Goal: Entertainment & Leisure: Browse casually

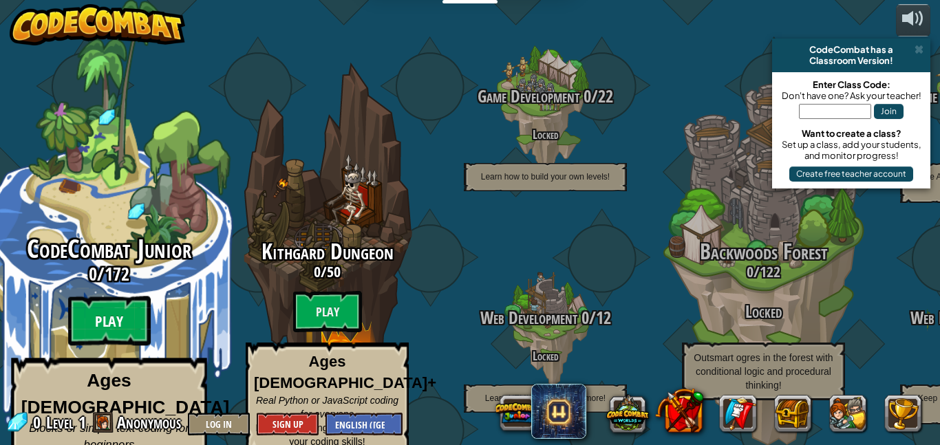
click at [99, 306] on btn "Play" at bounding box center [109, 322] width 83 height 50
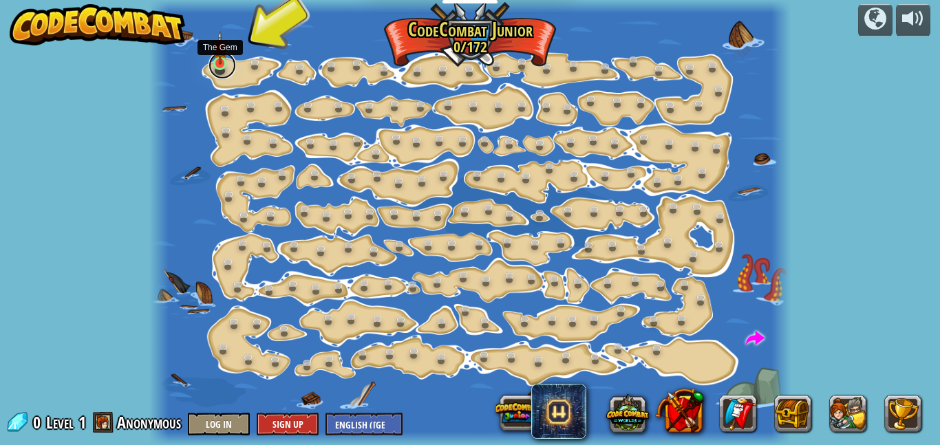
click at [215, 67] on link at bounding box center [223, 66] width 28 height 28
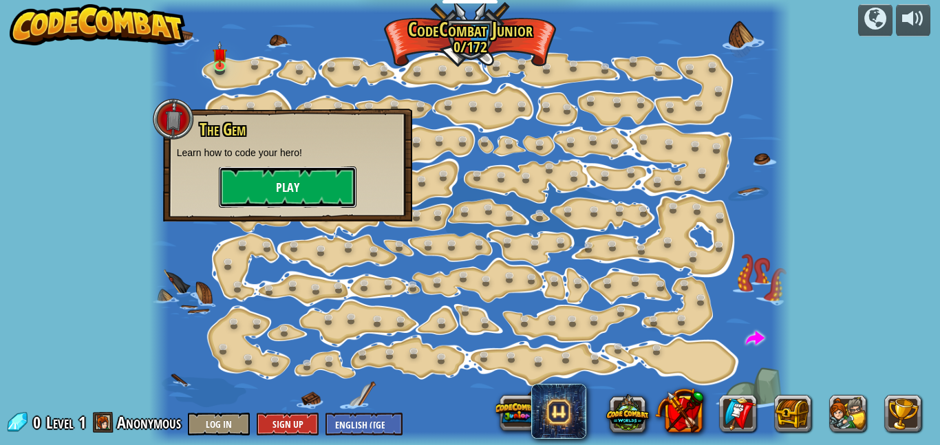
click at [260, 184] on button "Play" at bounding box center [288, 187] width 138 height 41
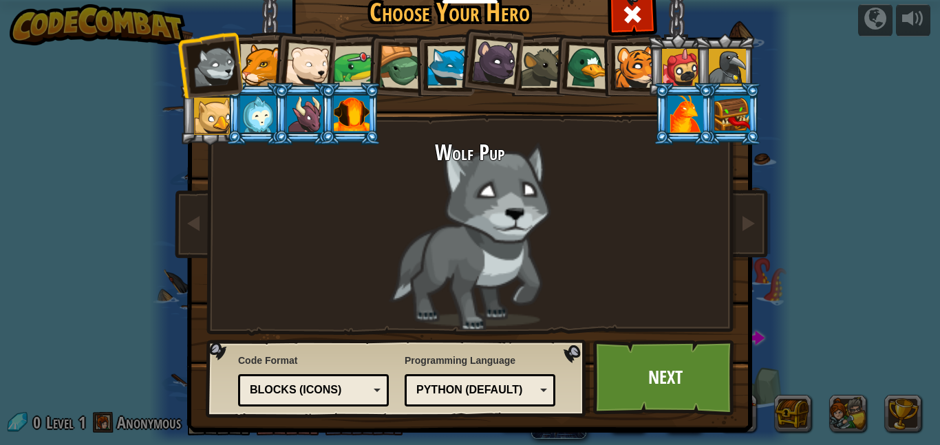
click at [266, 74] on div at bounding box center [261, 65] width 42 height 42
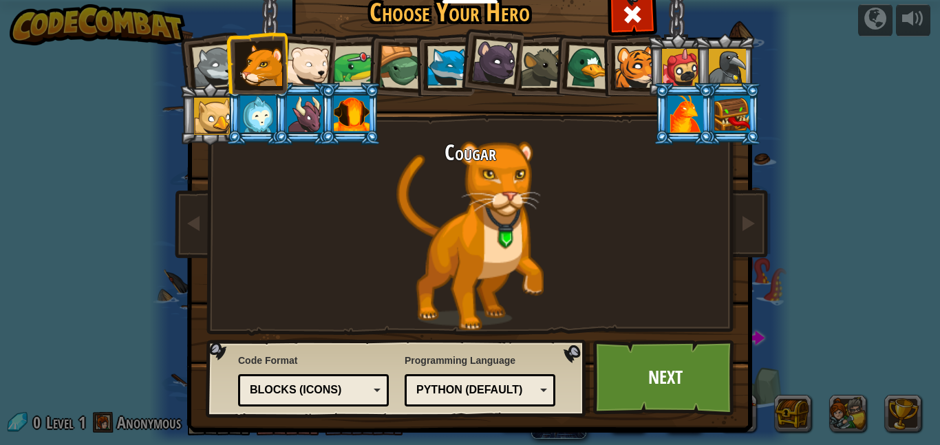
click at [323, 70] on div at bounding box center [307, 65] width 45 height 45
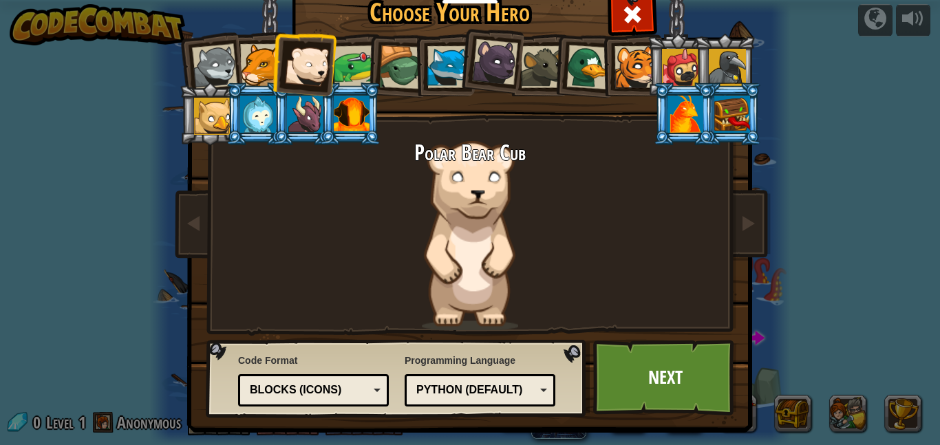
click at [358, 80] on div at bounding box center [355, 66] width 43 height 43
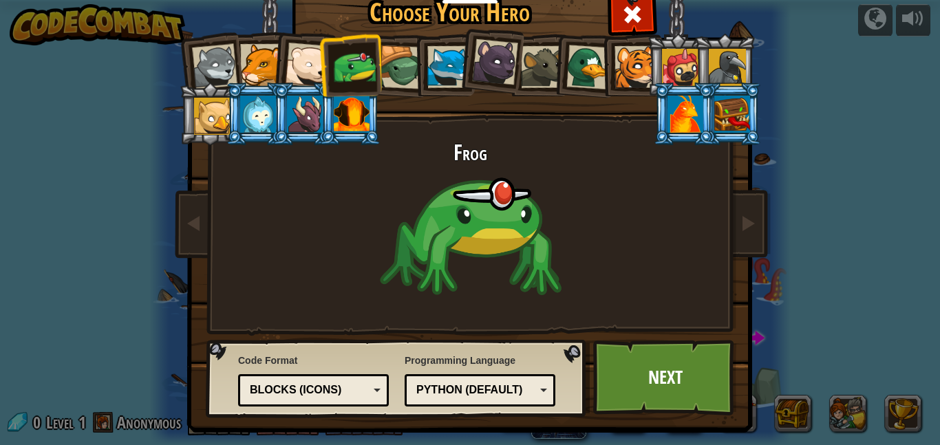
click at [412, 70] on div at bounding box center [401, 67] width 44 height 44
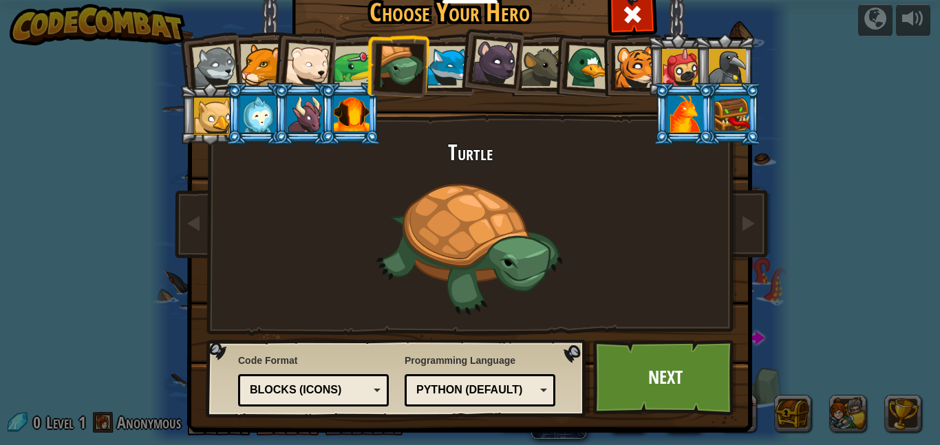
click at [455, 74] on div at bounding box center [448, 67] width 42 height 42
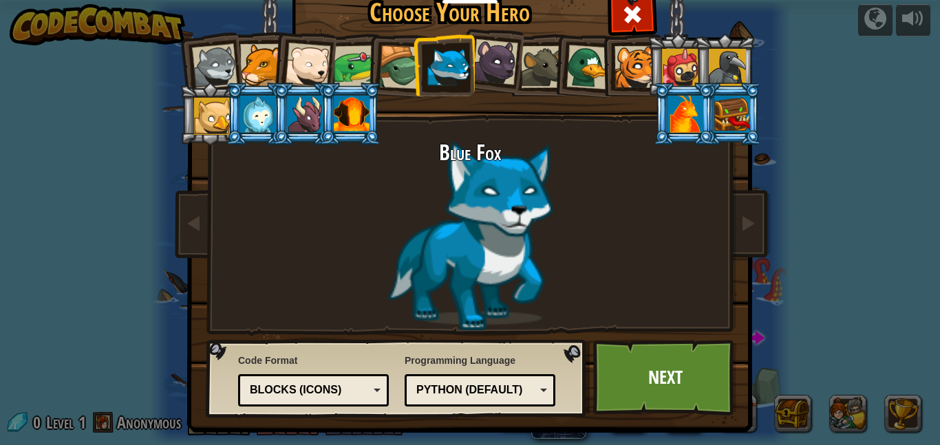
click at [494, 73] on div at bounding box center [495, 62] width 46 height 46
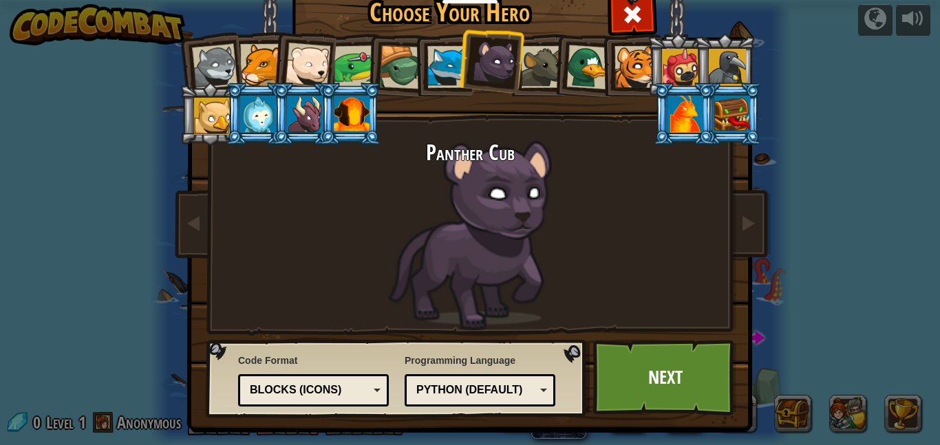
click at [541, 69] on div at bounding box center [542, 67] width 42 height 42
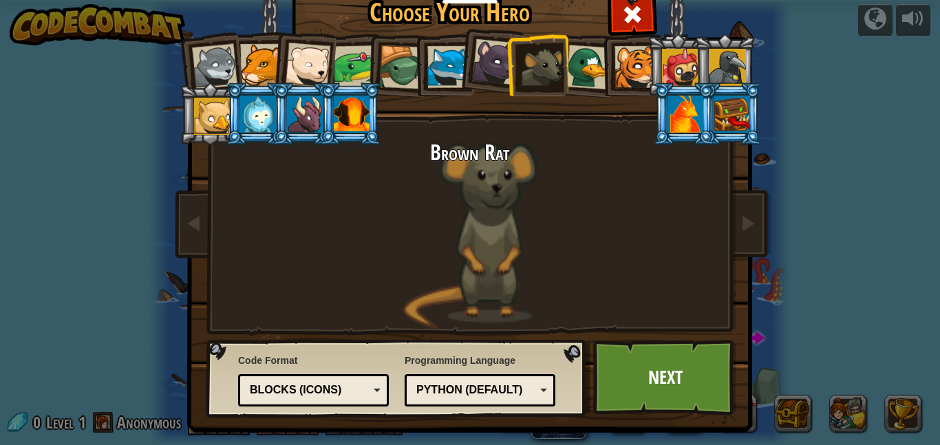
click at [509, 61] on li at bounding box center [538, 65] width 62 height 63
click at [494, 65] on div at bounding box center [495, 62] width 46 height 46
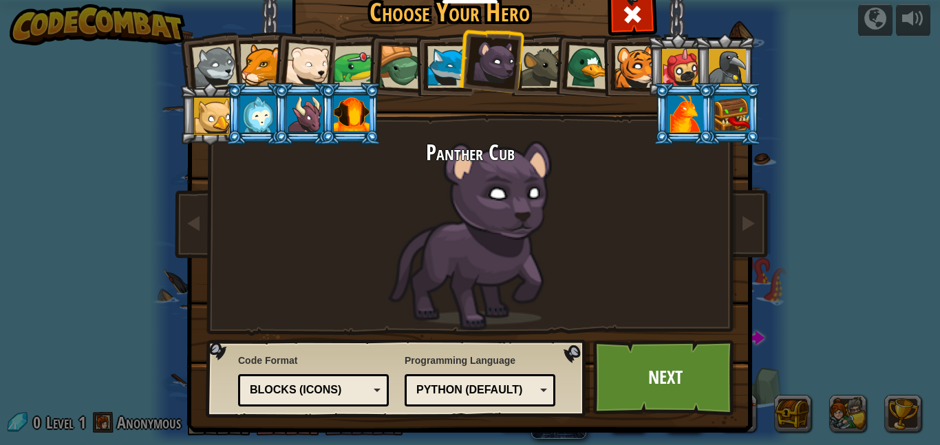
click at [637, 62] on div at bounding box center [636, 67] width 42 height 42
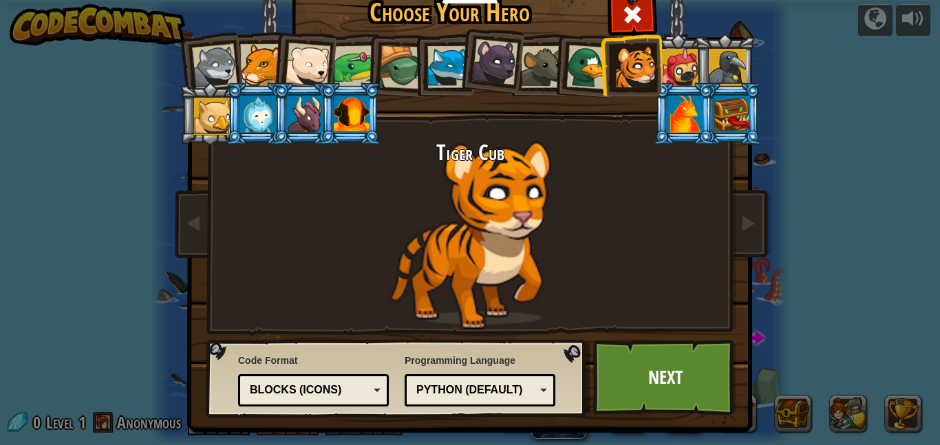
click at [673, 59] on div at bounding box center [680, 67] width 37 height 37
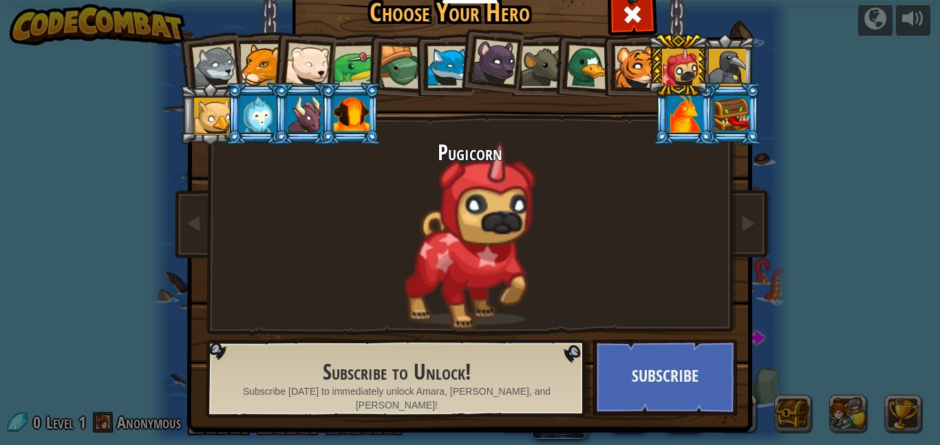
click at [204, 73] on div at bounding box center [214, 66] width 45 height 45
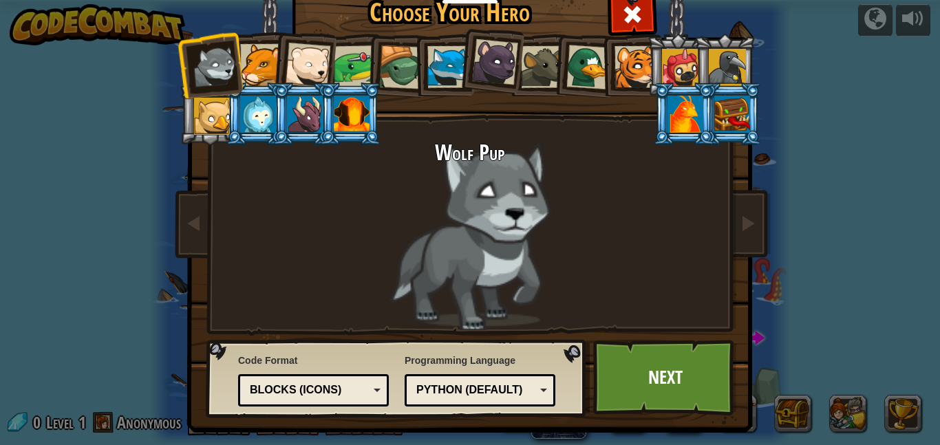
click at [258, 72] on div at bounding box center [261, 65] width 42 height 42
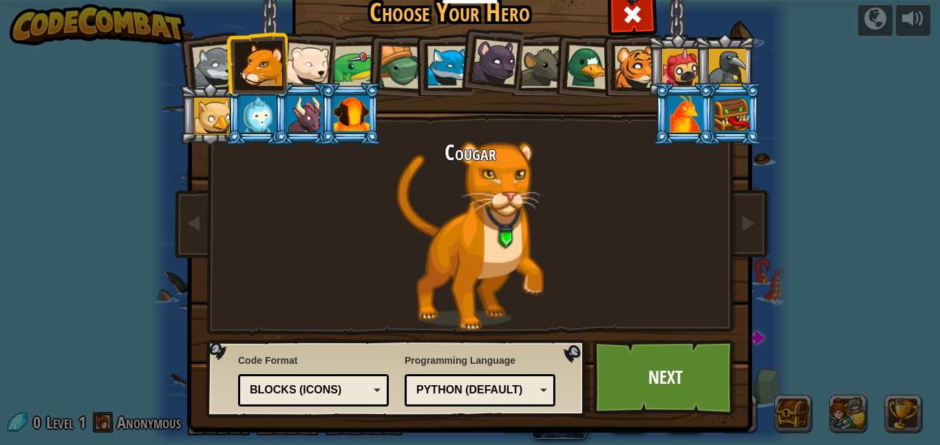
click at [305, 71] on div at bounding box center [307, 65] width 45 height 45
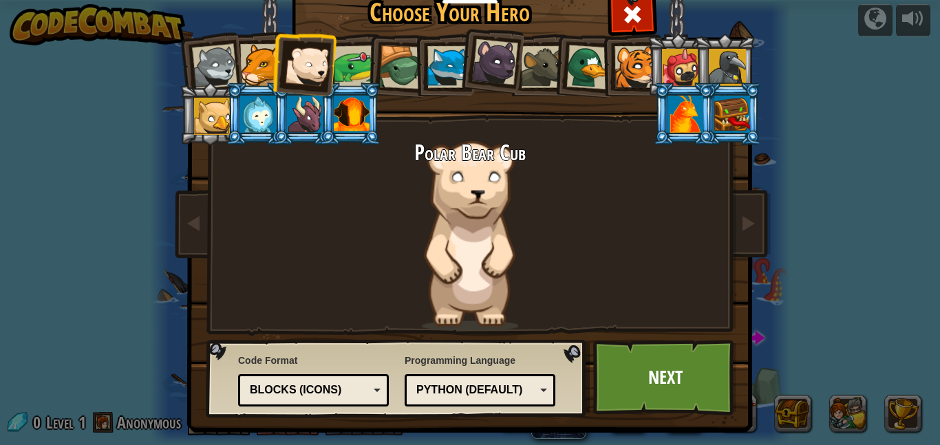
click at [372, 65] on li at bounding box center [397, 65] width 65 height 66
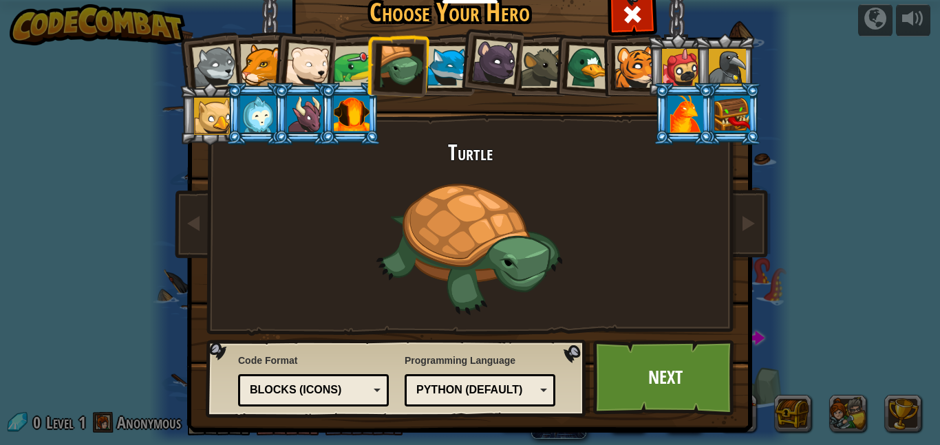
click at [434, 63] on div at bounding box center [448, 67] width 42 height 42
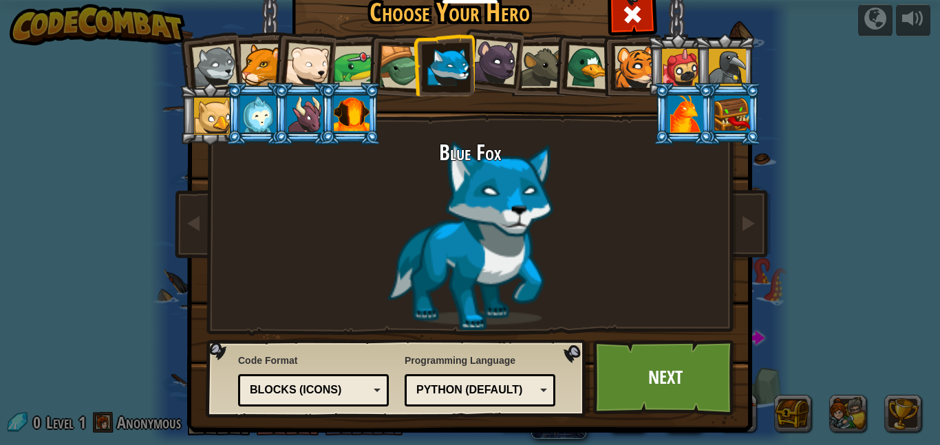
click at [472, 63] on li at bounding box center [444, 65] width 62 height 63
click at [502, 59] on div at bounding box center [495, 62] width 46 height 46
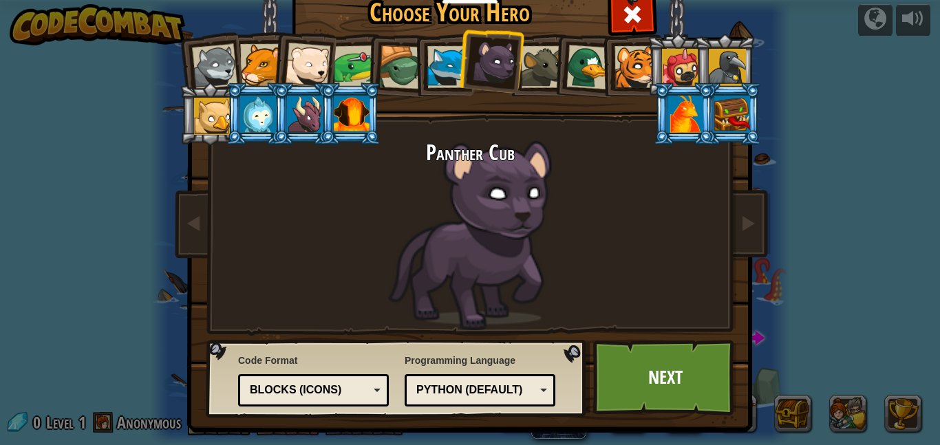
click at [546, 61] on div at bounding box center [542, 67] width 42 height 42
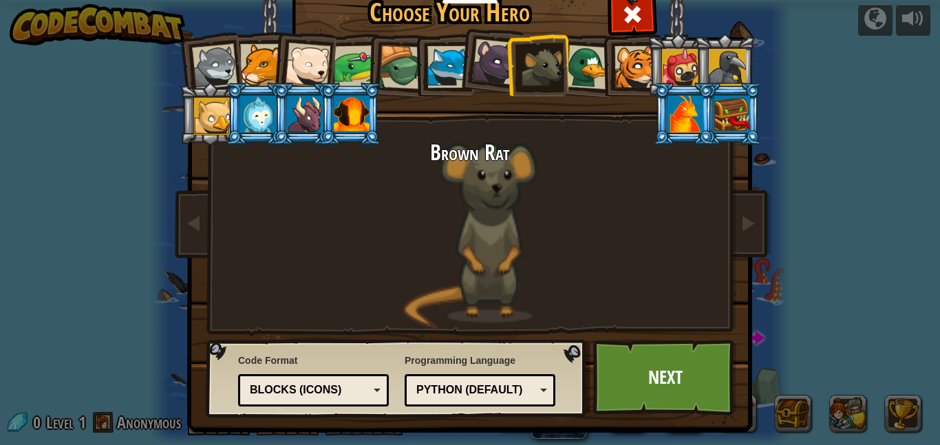
click at [582, 63] on div at bounding box center [589, 67] width 45 height 45
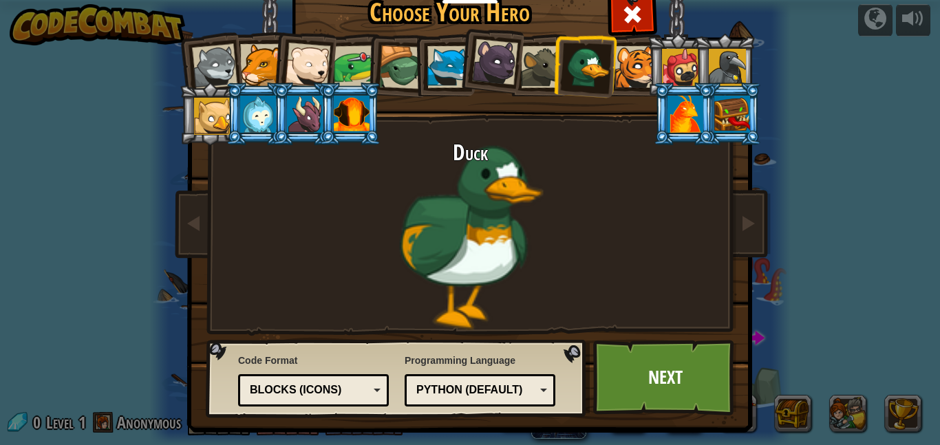
click at [615, 61] on div at bounding box center [636, 67] width 42 height 42
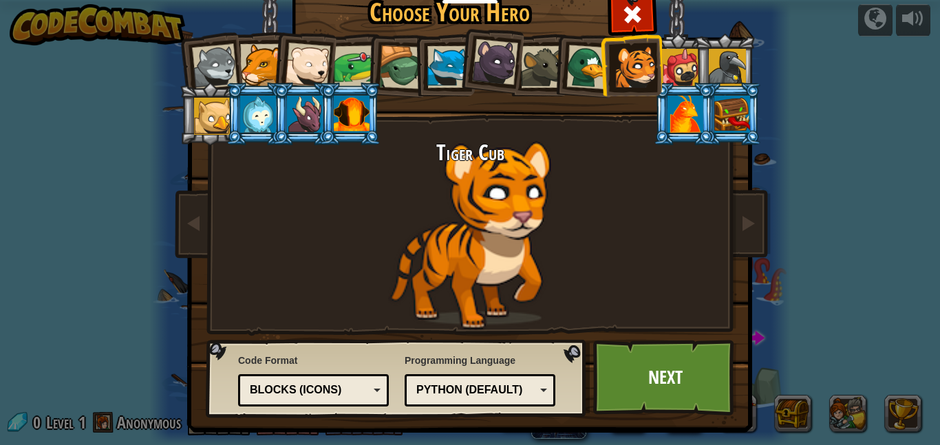
click at [697, 63] on li at bounding box center [725, 65] width 62 height 63
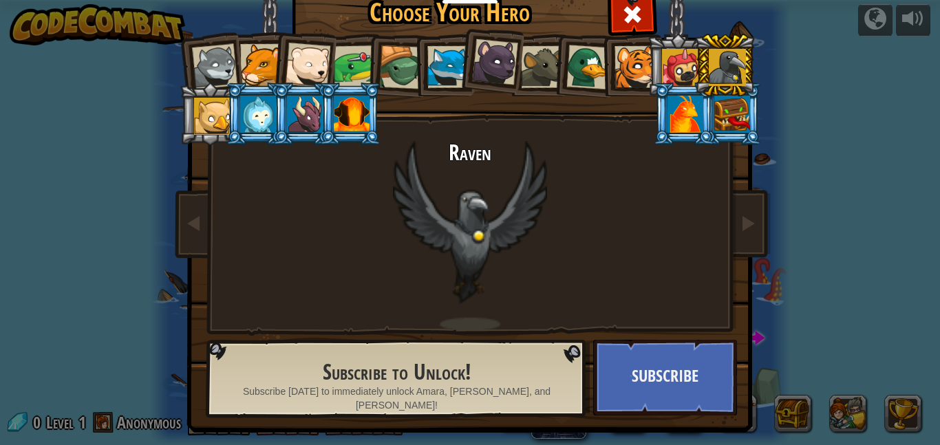
click at [726, 63] on div at bounding box center [727, 67] width 37 height 37
click at [226, 116] on li at bounding box center [257, 114] width 62 height 63
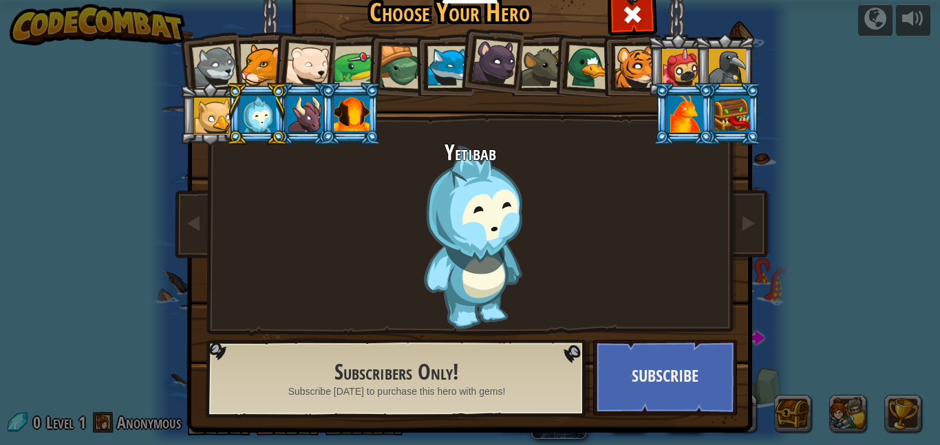
click at [262, 116] on div at bounding box center [258, 114] width 36 height 37
click at [328, 109] on li at bounding box center [350, 114] width 62 height 63
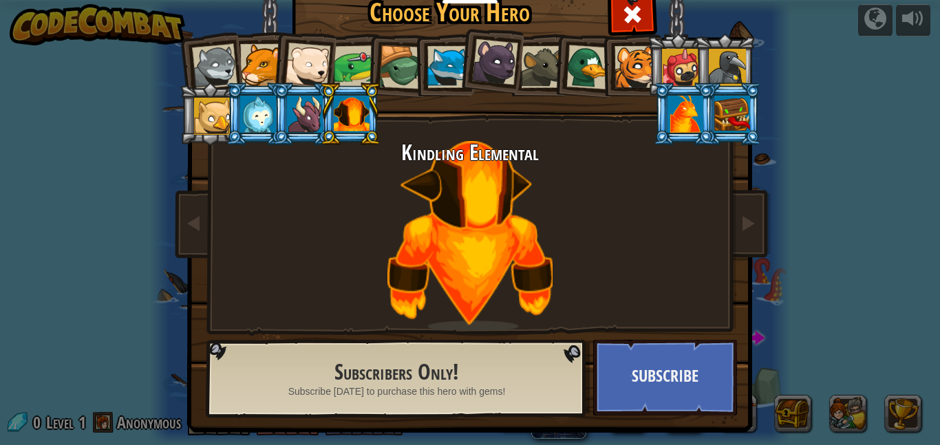
click at [348, 107] on div at bounding box center [352, 114] width 36 height 37
click at [308, 105] on div at bounding box center [305, 114] width 36 height 37
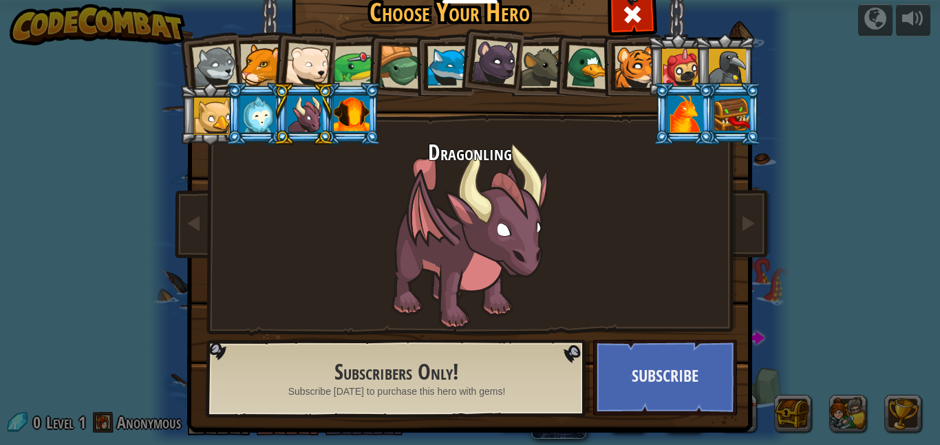
click at [496, 65] on div at bounding box center [495, 62] width 46 height 46
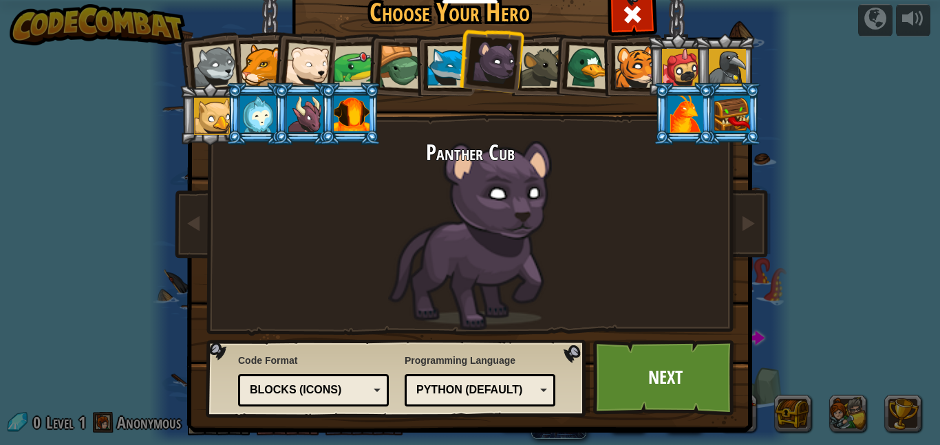
click at [359, 392] on div "Blocks (Icons)" at bounding box center [309, 391] width 119 height 16
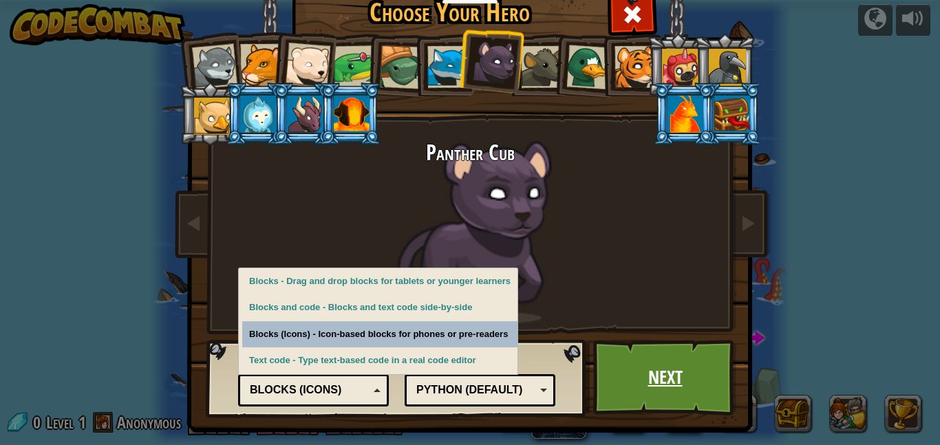
click at [644, 366] on link "Next" at bounding box center [665, 378] width 144 height 76
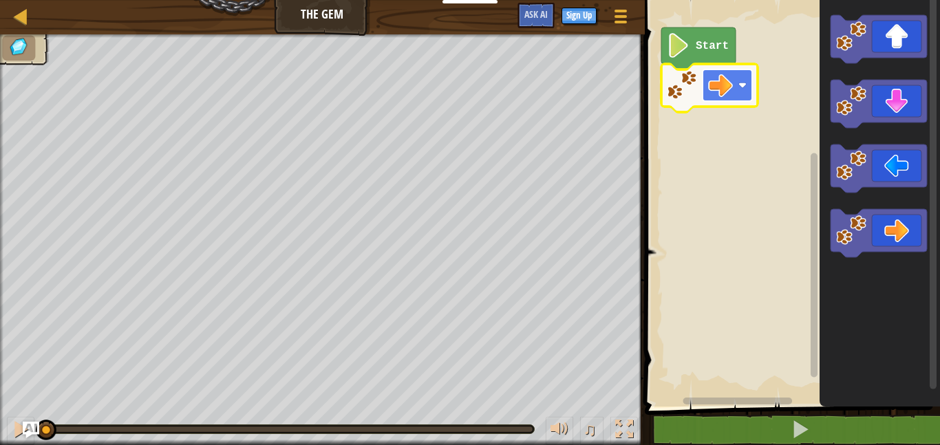
click at [728, 80] on image "Blockly Workspace" at bounding box center [720, 85] width 25 height 25
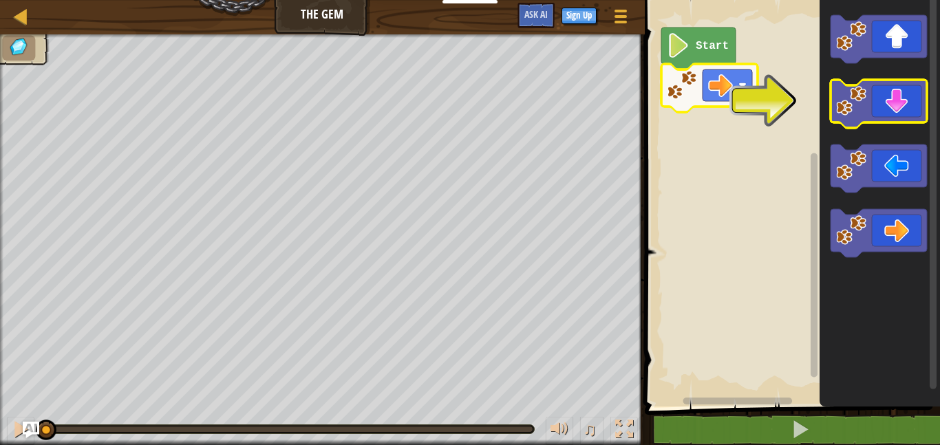
click at [884, 94] on icon "Blockly Workspace" at bounding box center [879, 104] width 96 height 48
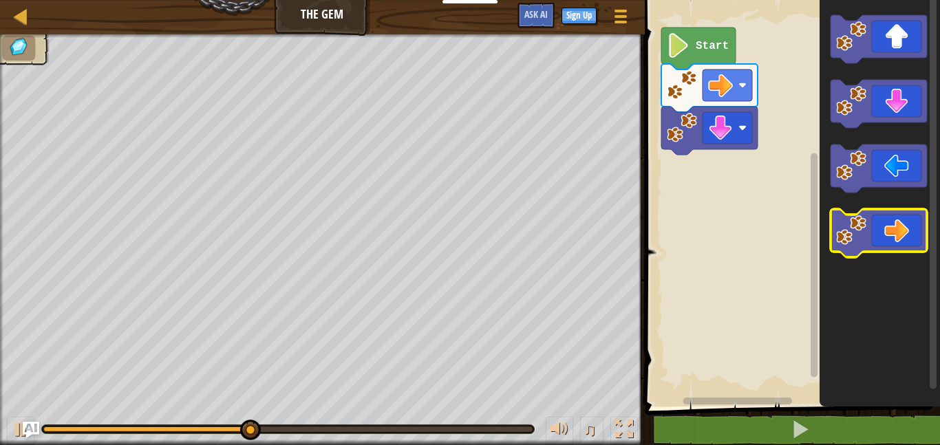
click at [892, 239] on icon "Blockly Workspace" at bounding box center [879, 233] width 96 height 48
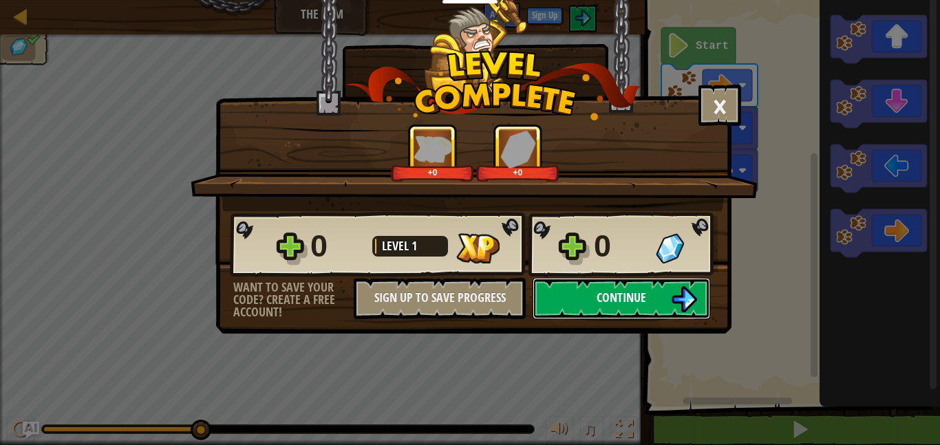
click at [665, 299] on button "Continue" at bounding box center [622, 298] width 178 height 41
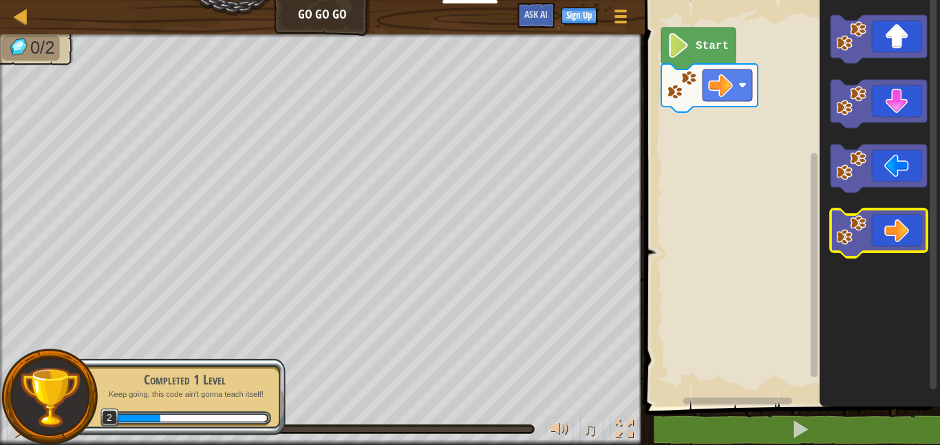
click at [890, 227] on icon "Blockly Workspace" at bounding box center [879, 233] width 96 height 48
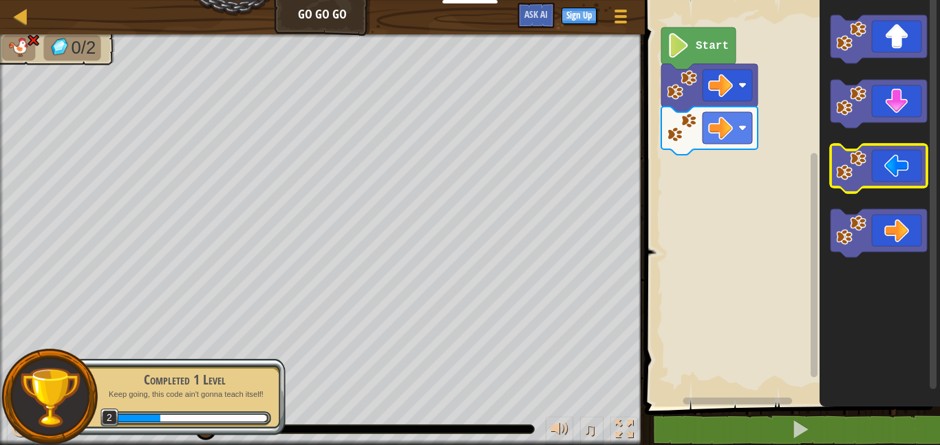
click at [876, 182] on icon "Blockly Workspace" at bounding box center [879, 169] width 96 height 48
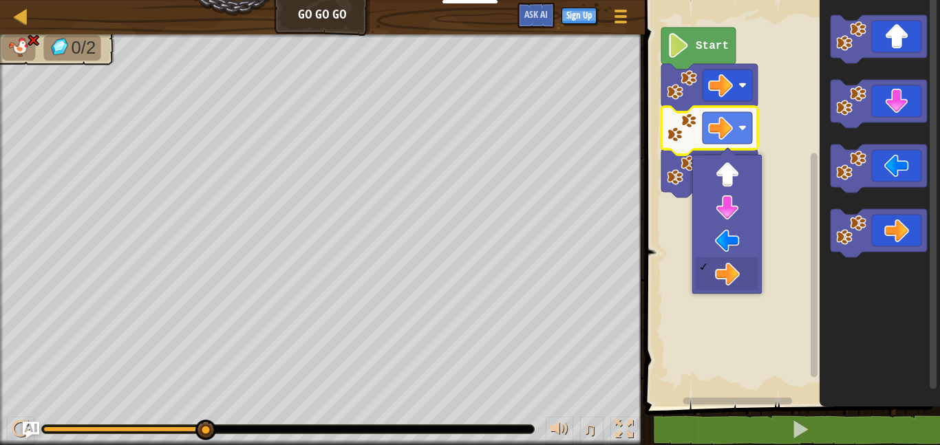
click at [659, 120] on rect "Blockly Workspace" at bounding box center [790, 200] width 299 height 414
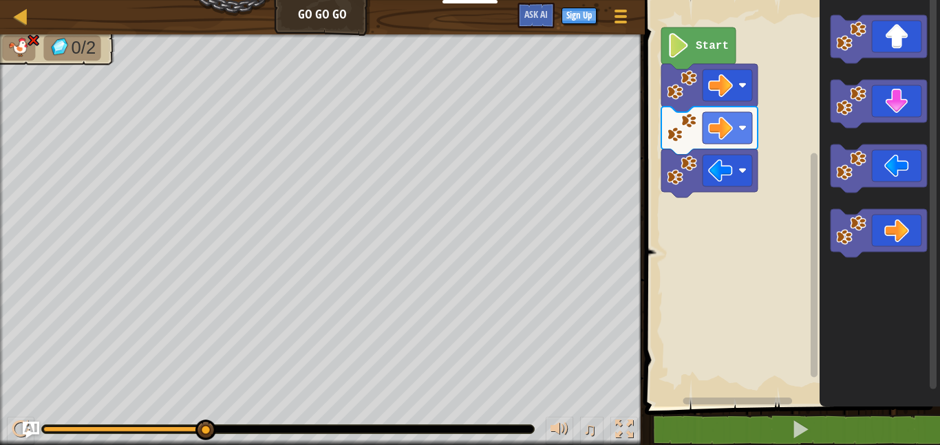
click at [676, 125] on image "Blockly Workspace" at bounding box center [682, 128] width 30 height 30
click at [734, 130] on rect "Blockly Workspace" at bounding box center [728, 128] width 50 height 32
click at [719, 136] on image "Blockly Workspace" at bounding box center [720, 128] width 25 height 25
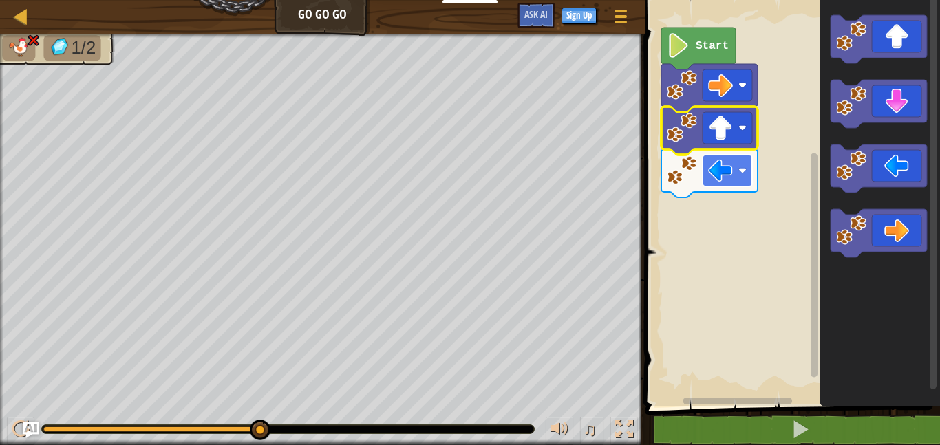
click at [737, 182] on rect "Blockly Workspace" at bounding box center [728, 171] width 50 height 32
click at [732, 175] on image "Blockly Workspace" at bounding box center [720, 170] width 25 height 25
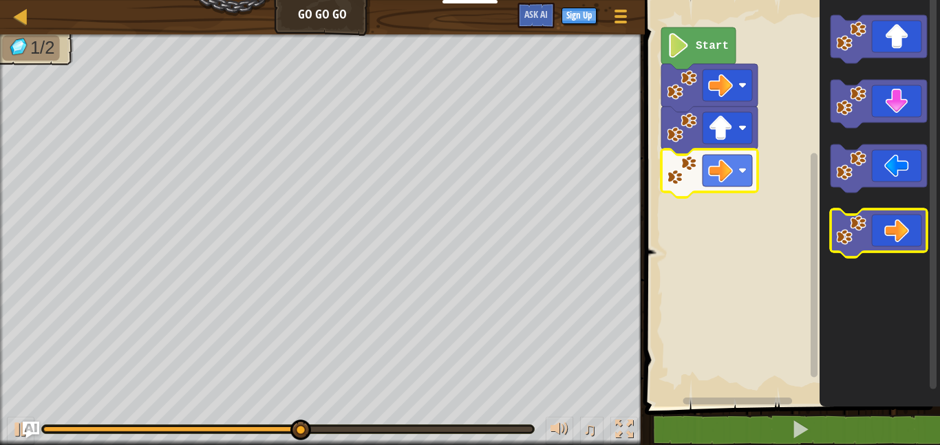
click at [903, 233] on icon "Blockly Workspace" at bounding box center [879, 233] width 96 height 48
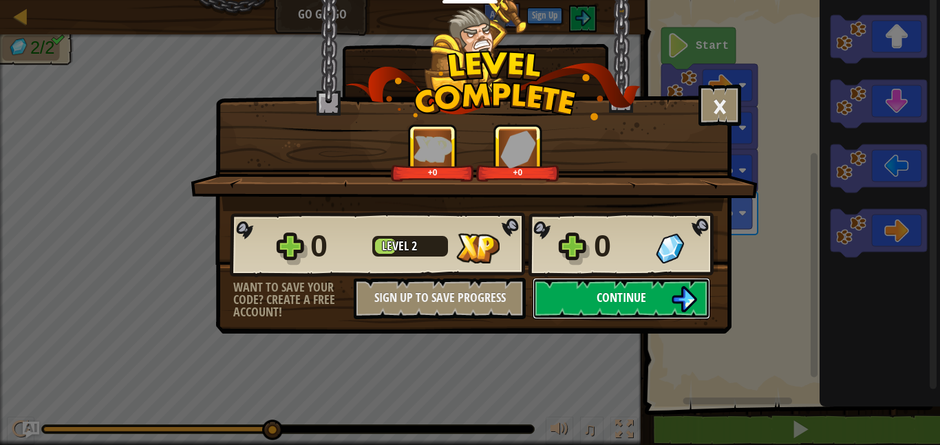
click at [676, 299] on img at bounding box center [684, 299] width 26 height 26
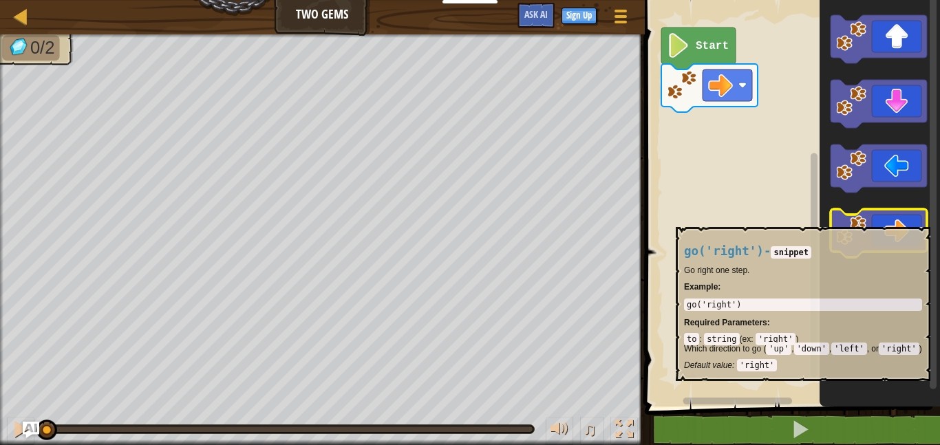
click at [874, 220] on icon "Blockly Workspace" at bounding box center [879, 233] width 96 height 48
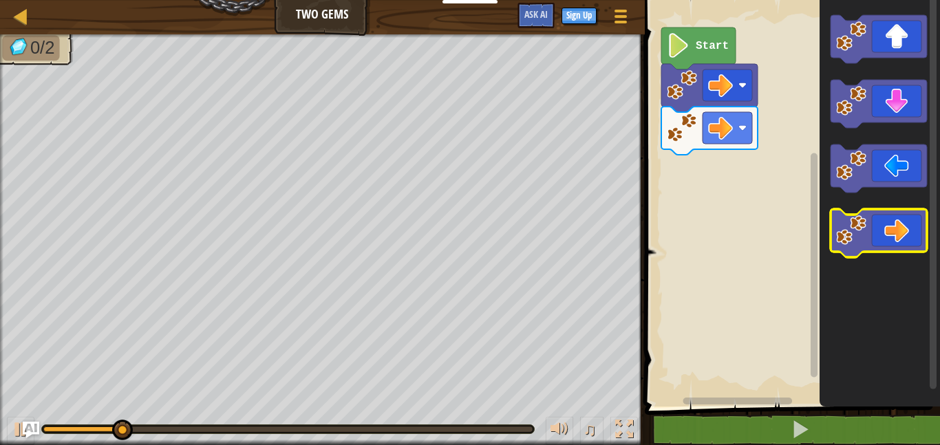
click at [874, 220] on icon "Blockly Workspace" at bounding box center [879, 233] width 96 height 48
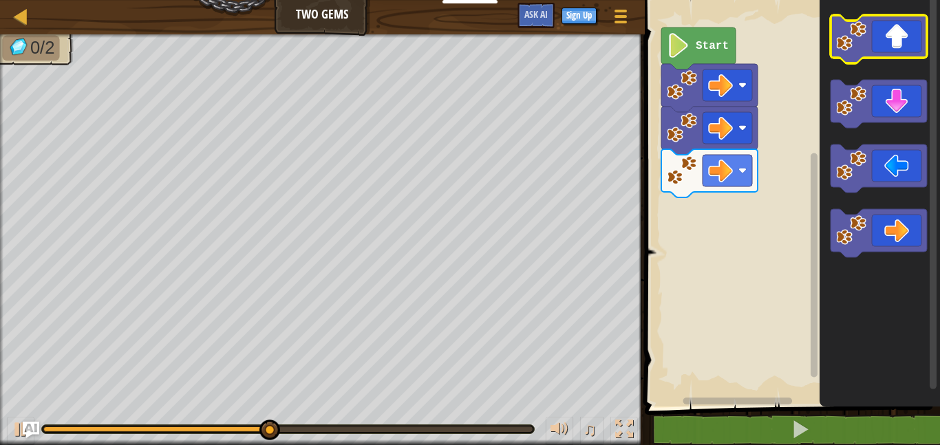
click at [901, 19] on icon "Blockly Workspace" at bounding box center [879, 39] width 96 height 48
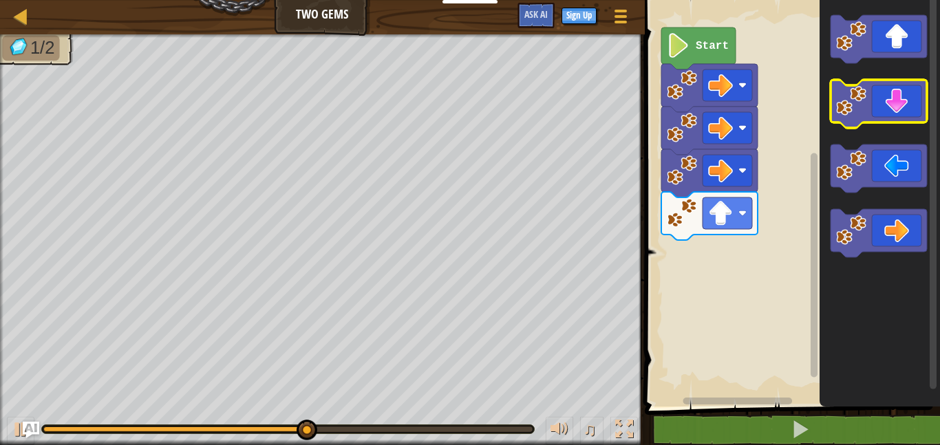
click at [885, 98] on icon "Blockly Workspace" at bounding box center [879, 104] width 96 height 48
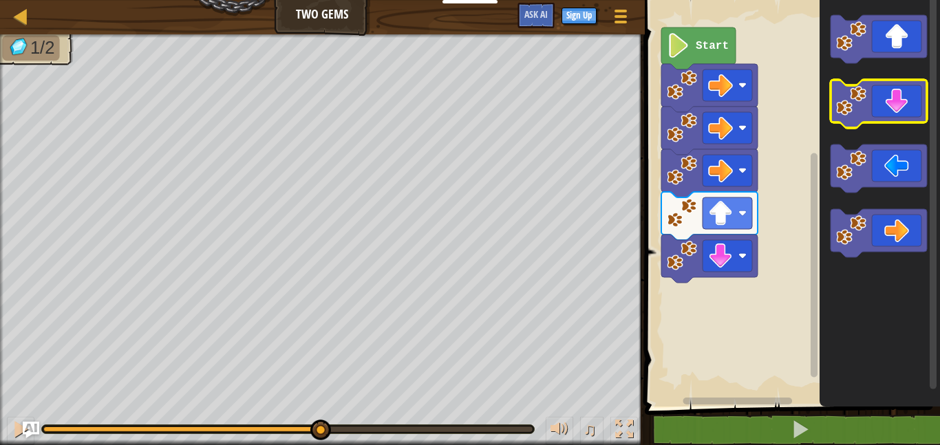
click at [885, 98] on icon "Blockly Workspace" at bounding box center [879, 104] width 96 height 48
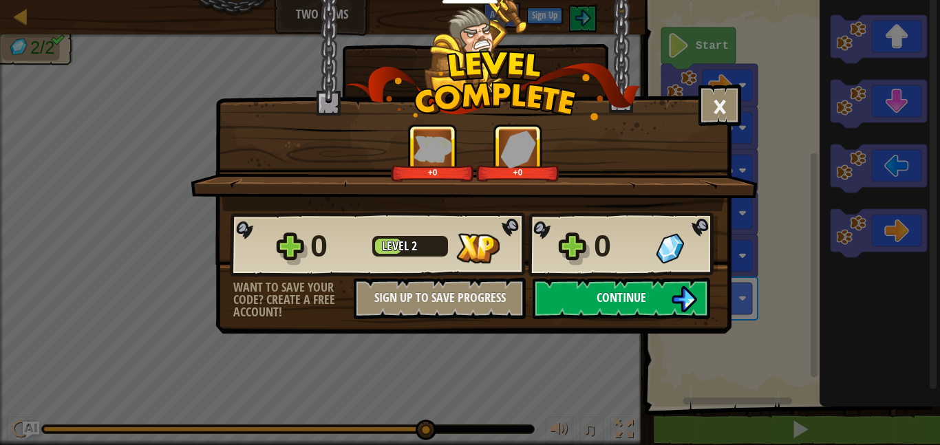
click at [653, 306] on button "Continue" at bounding box center [622, 298] width 178 height 41
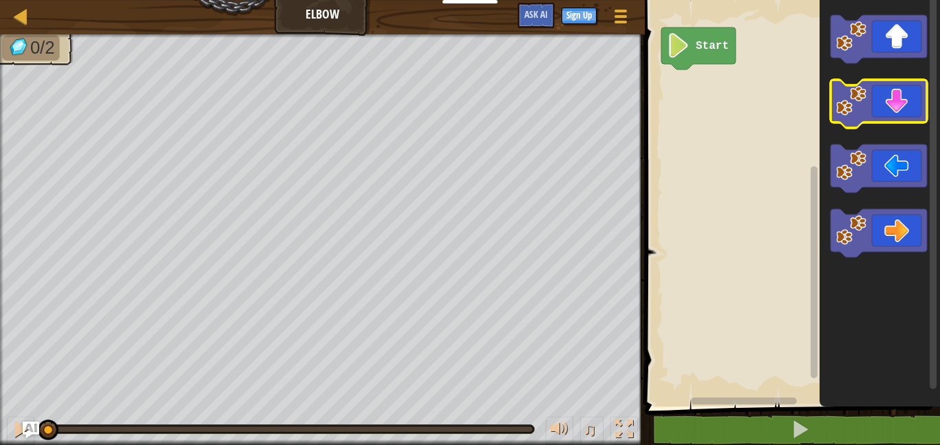
click at [898, 109] on icon "Blockly Workspace" at bounding box center [879, 104] width 96 height 48
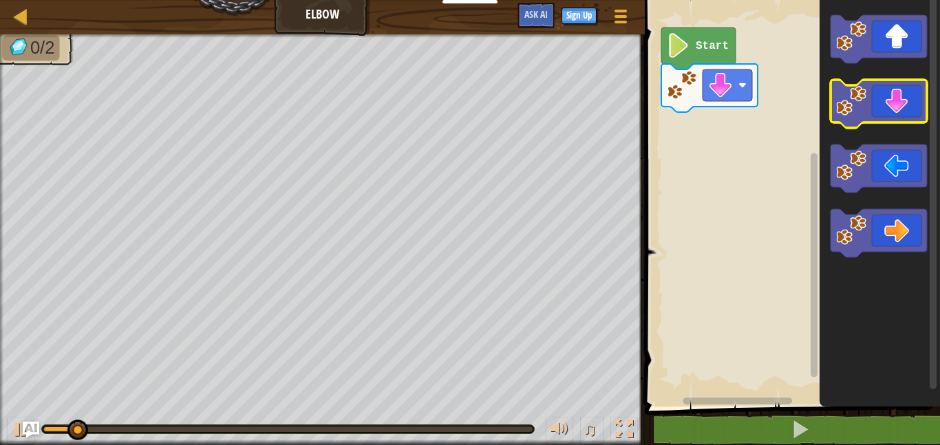
click at [898, 109] on icon "Blockly Workspace" at bounding box center [879, 104] width 96 height 48
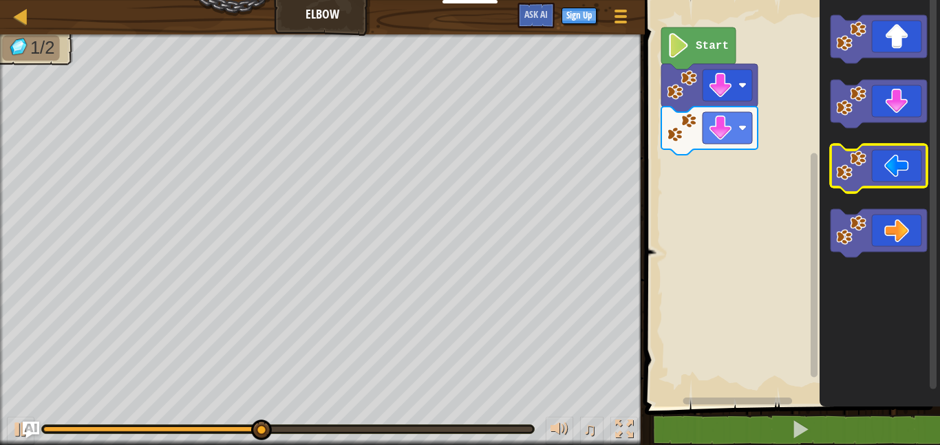
click at [863, 179] on image "Blockly Workspace" at bounding box center [851, 166] width 30 height 30
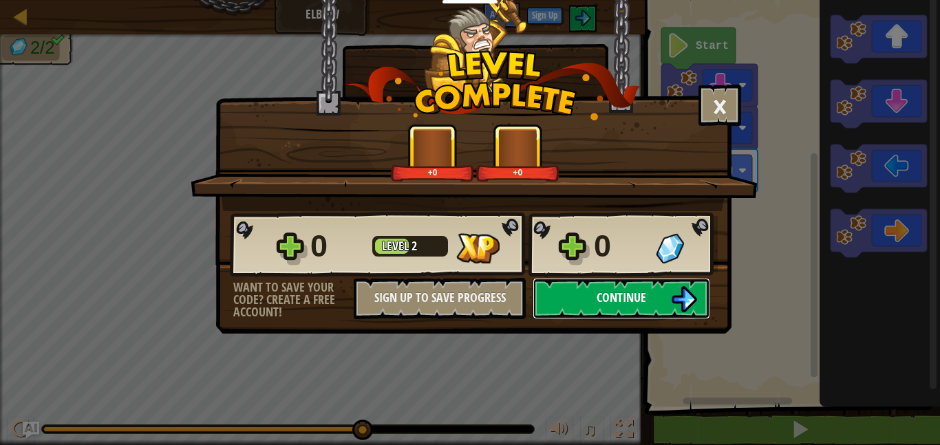
click at [650, 306] on button "Continue" at bounding box center [622, 298] width 178 height 41
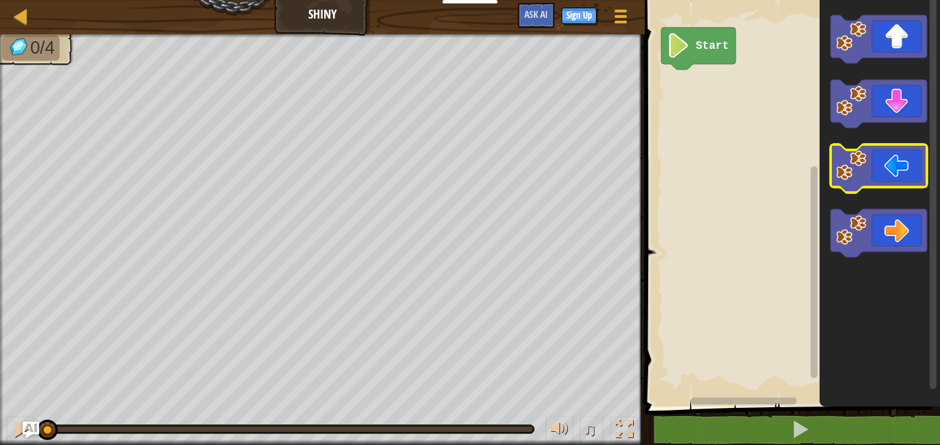
click at [899, 170] on icon "Blockly Workspace" at bounding box center [879, 169] width 96 height 48
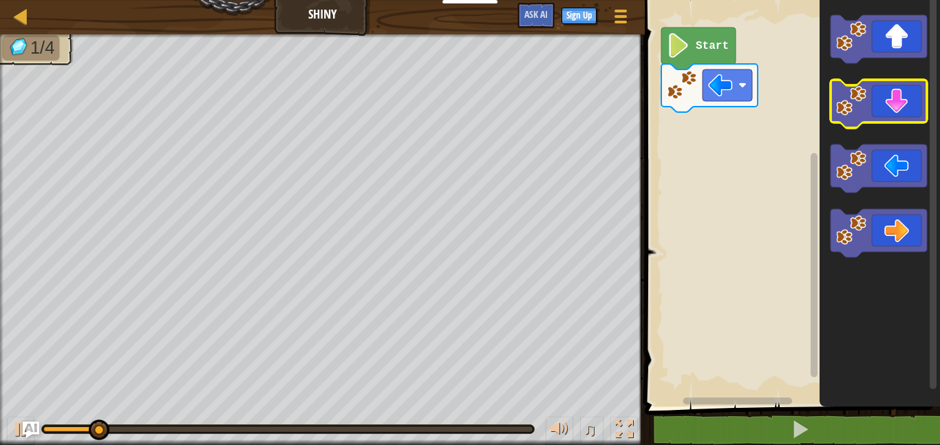
click at [892, 103] on icon "Blockly Workspace" at bounding box center [879, 104] width 96 height 48
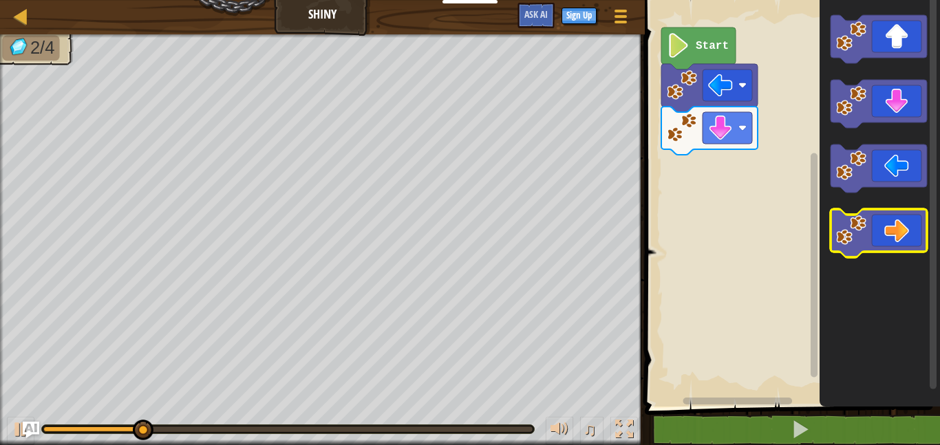
click at [889, 233] on icon "Blockly Workspace" at bounding box center [879, 233] width 96 height 48
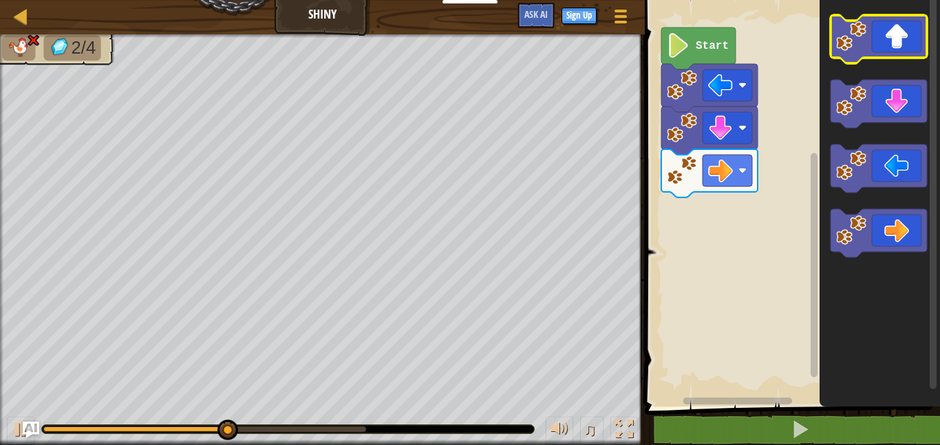
click at [897, 61] on rect "Blockly Workspace" at bounding box center [879, 39] width 96 height 48
click at [894, 48] on icon "Blockly Workspace" at bounding box center [879, 39] width 96 height 48
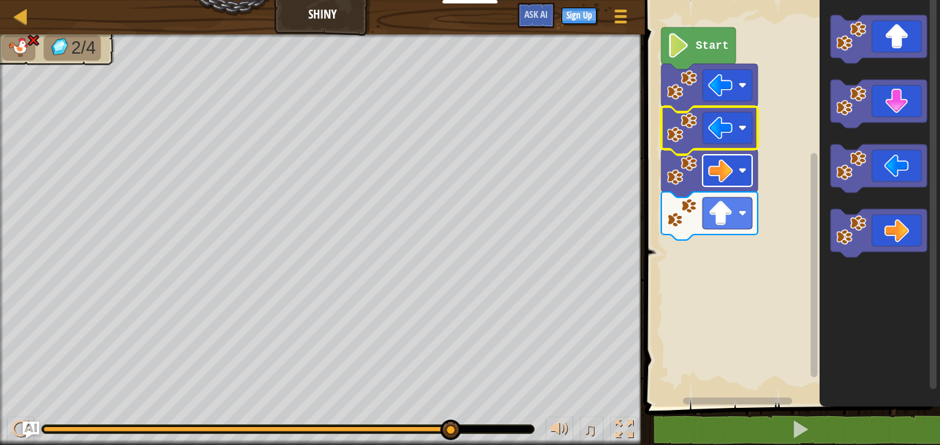
click at [717, 169] on image "Blockly Workspace" at bounding box center [720, 170] width 25 height 25
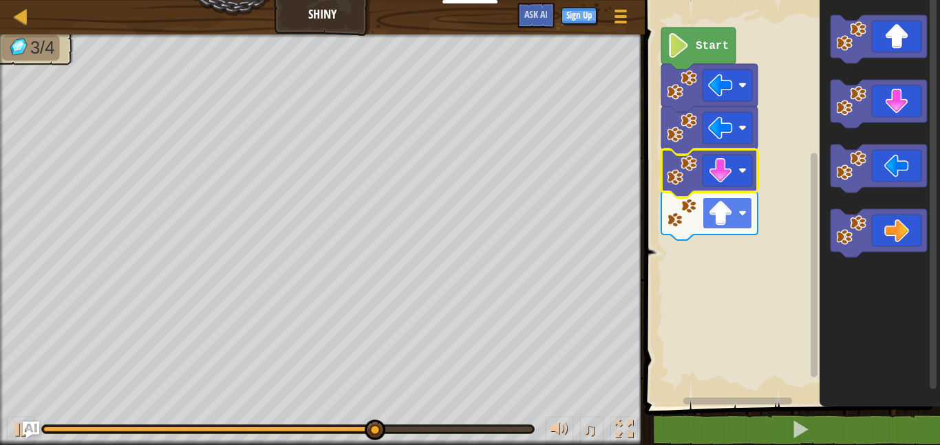
click at [721, 220] on image "Blockly Workspace" at bounding box center [720, 213] width 25 height 25
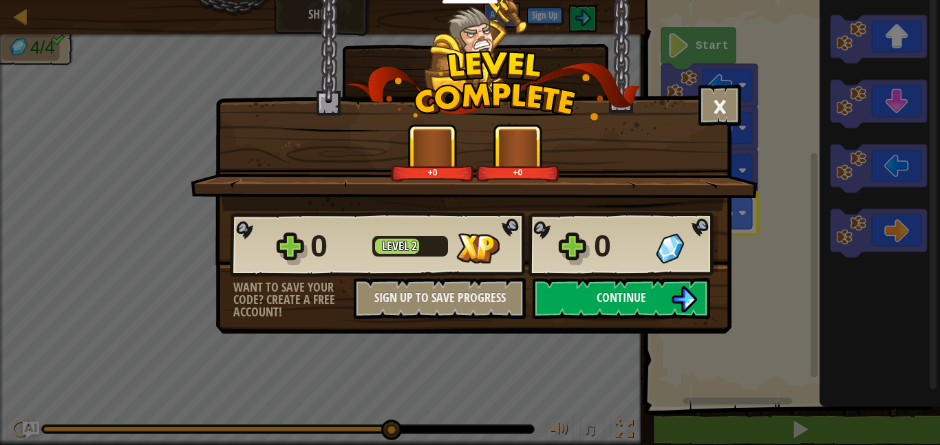
click at [716, 308] on div "Continue" at bounding box center [621, 298] width 191 height 41
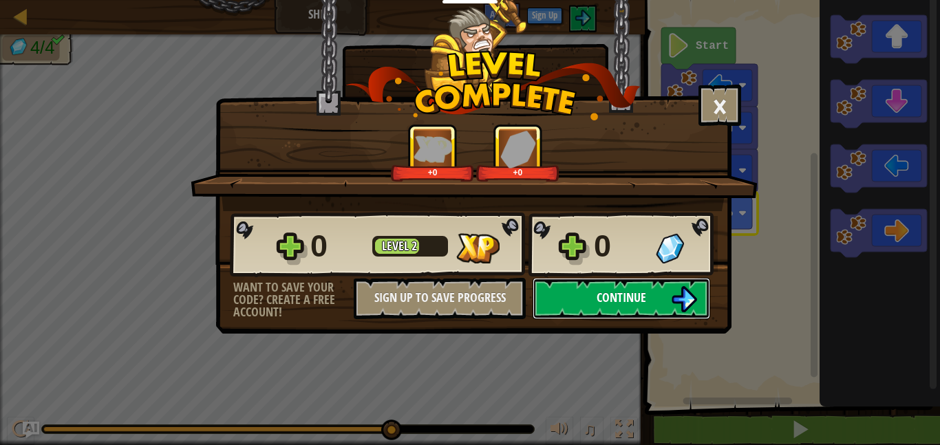
click at [700, 304] on button "Continue" at bounding box center [622, 298] width 178 height 41
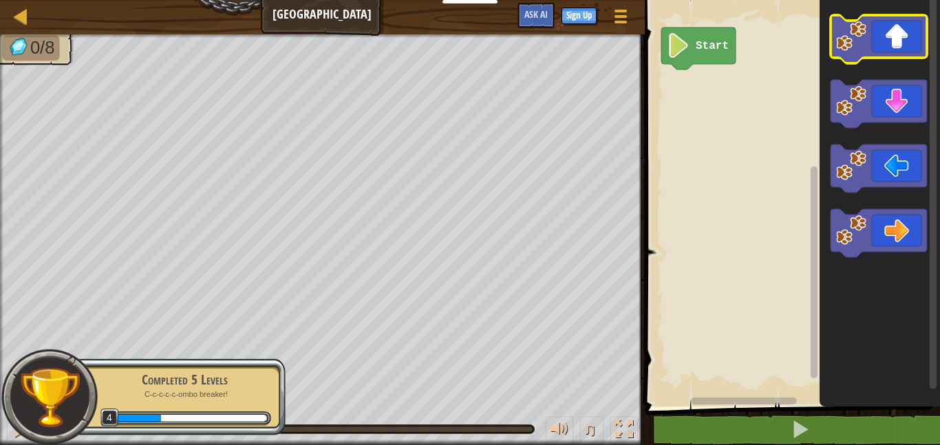
click at [887, 45] on icon "Blockly Workspace" at bounding box center [879, 39] width 96 height 48
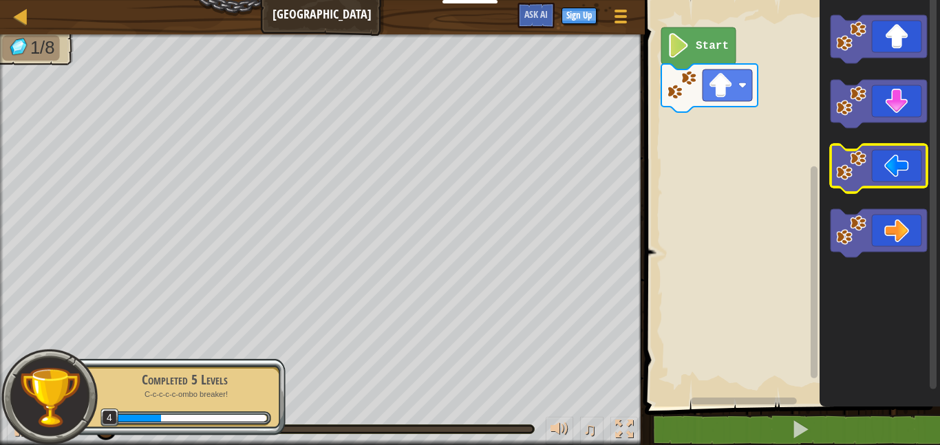
click at [869, 165] on icon "Blockly Workspace" at bounding box center [879, 169] width 96 height 48
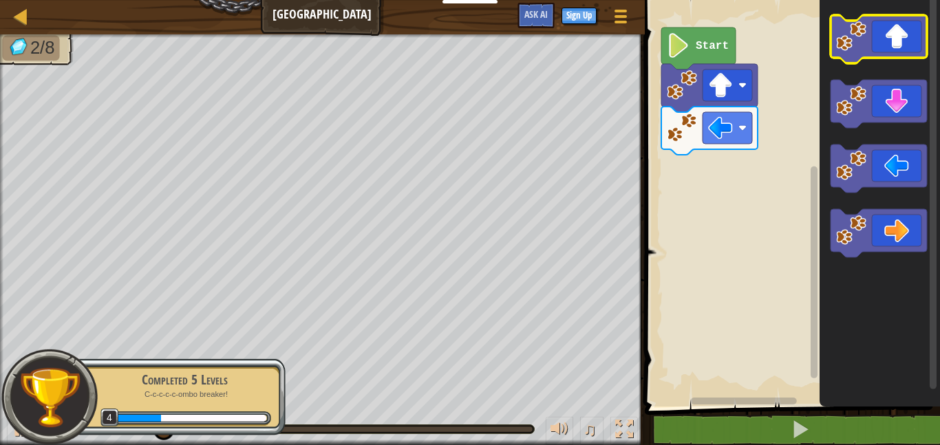
click at [892, 28] on icon "Blockly Workspace" at bounding box center [879, 39] width 96 height 48
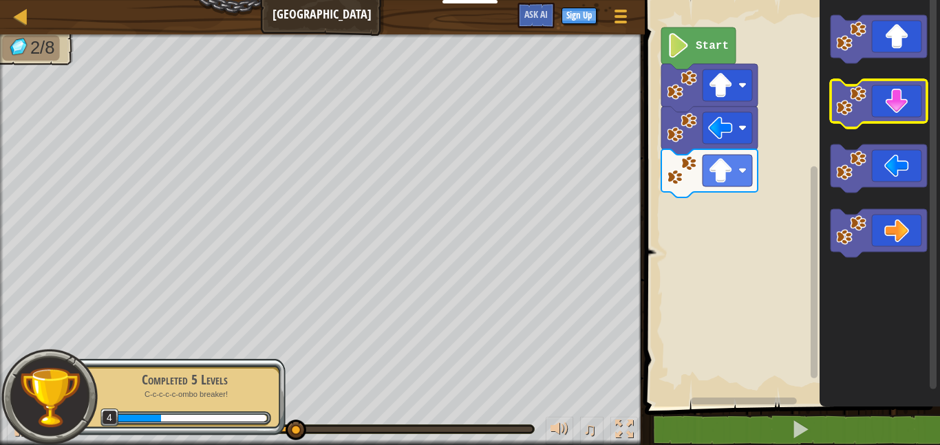
click at [893, 117] on icon "Blockly Workspace" at bounding box center [879, 104] width 96 height 48
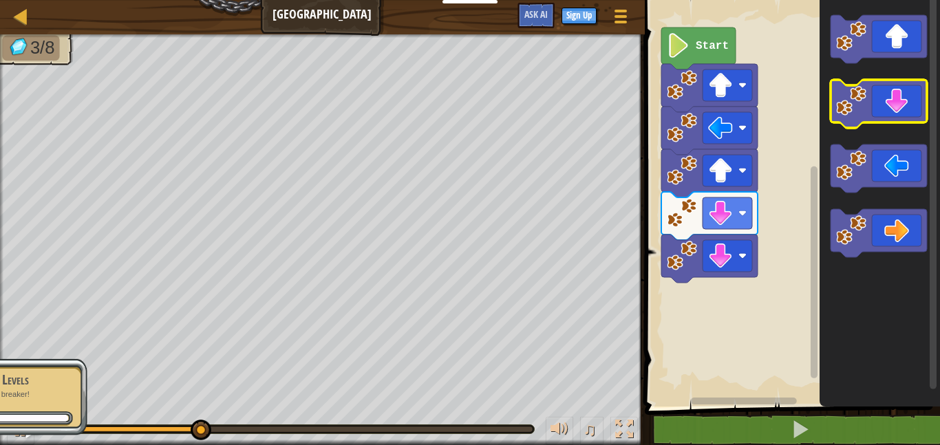
click at [893, 117] on icon "Blockly Workspace" at bounding box center [879, 104] width 96 height 48
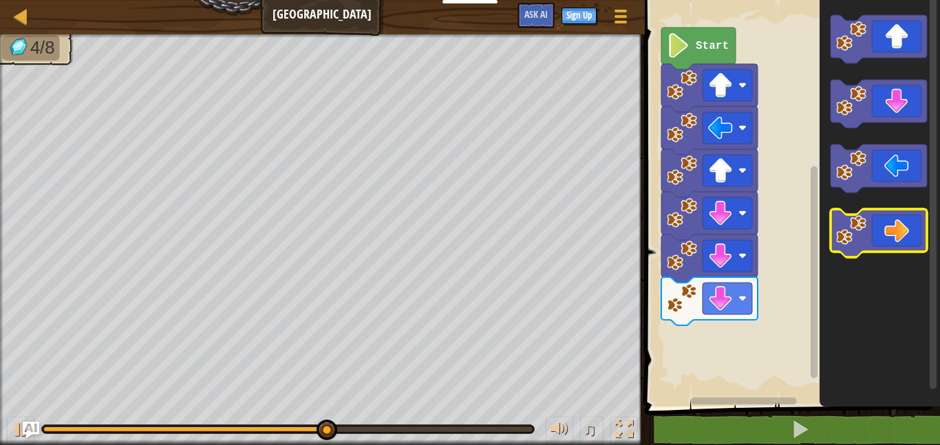
click at [904, 238] on icon "Blockly Workspace" at bounding box center [879, 233] width 96 height 48
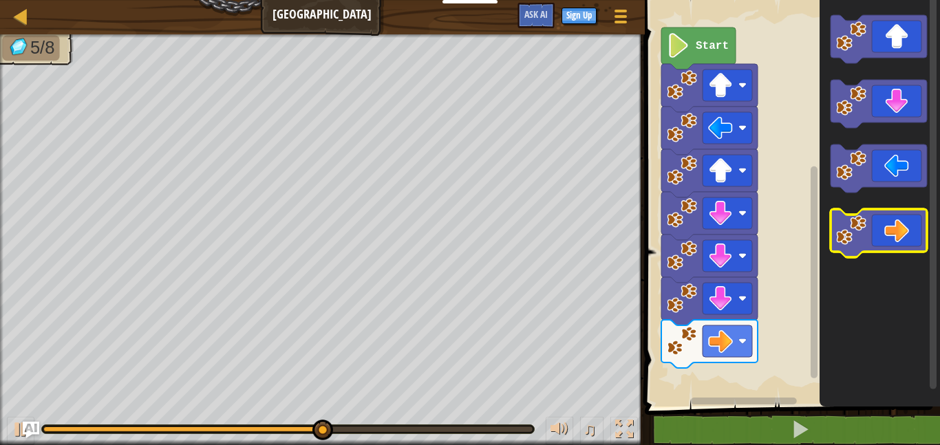
click at [904, 238] on icon "Blockly Workspace" at bounding box center [879, 233] width 96 height 48
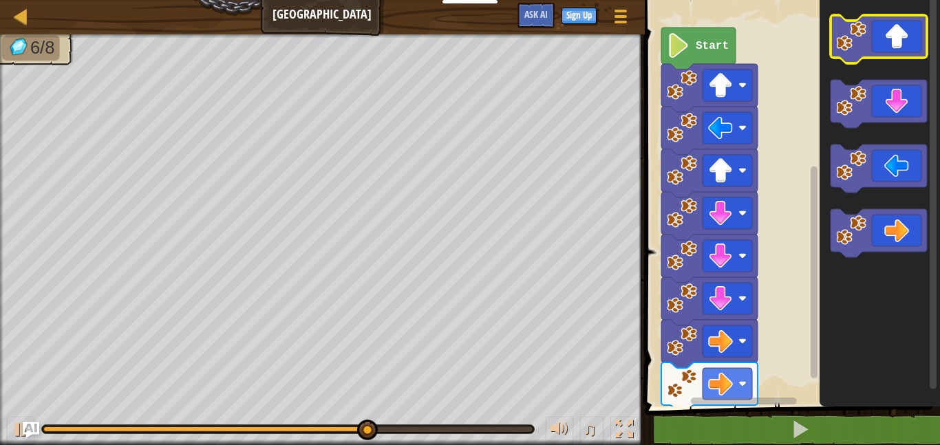
click at [893, 34] on icon "Blockly Workspace" at bounding box center [879, 39] width 96 height 48
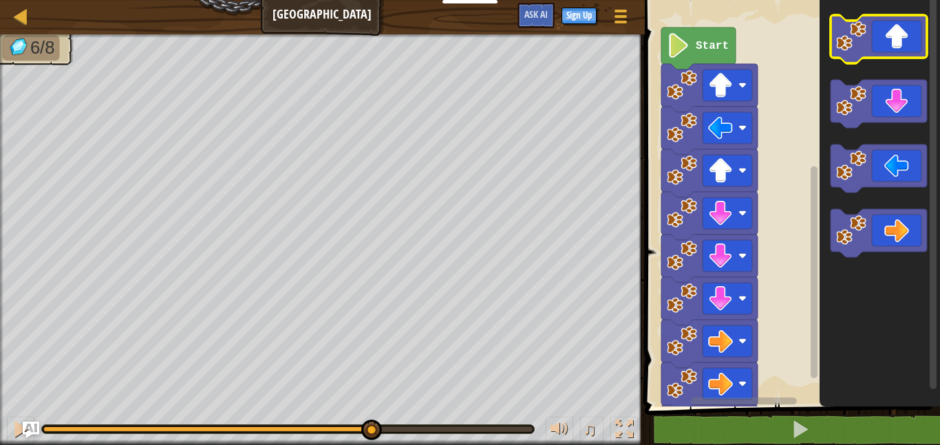
click at [893, 34] on icon "Blockly Workspace" at bounding box center [879, 39] width 96 height 48
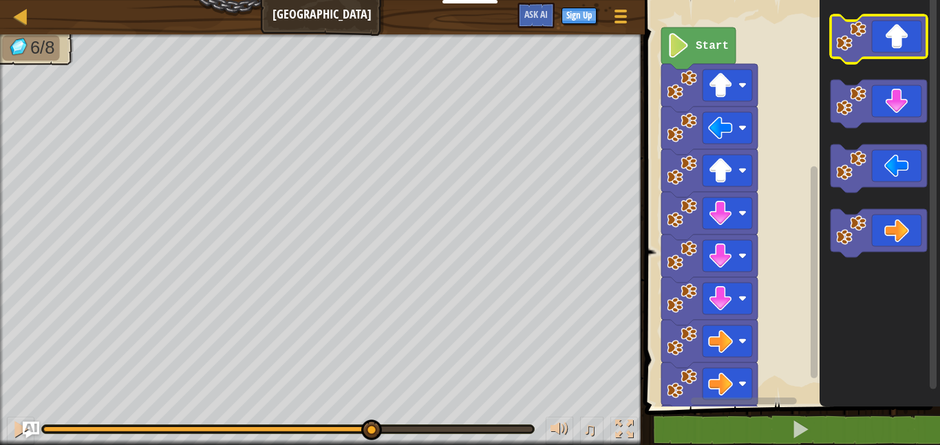
click at [893, 34] on icon "Blockly Workspace" at bounding box center [879, 39] width 96 height 48
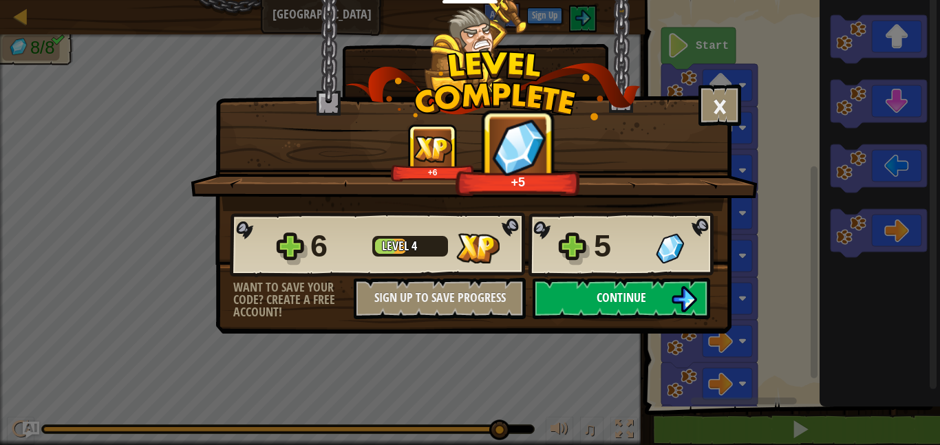
click at [623, 300] on span "Continue" at bounding box center [622, 297] width 50 height 17
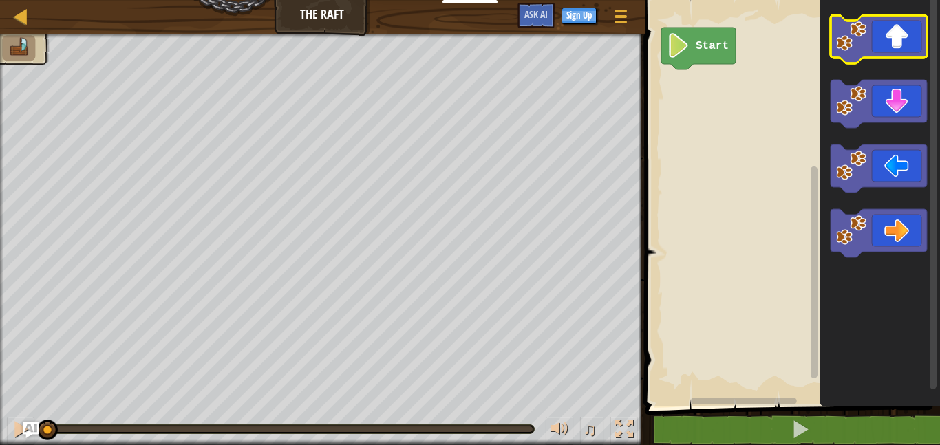
click at [904, 47] on icon "Blockly Workspace" at bounding box center [879, 39] width 96 height 48
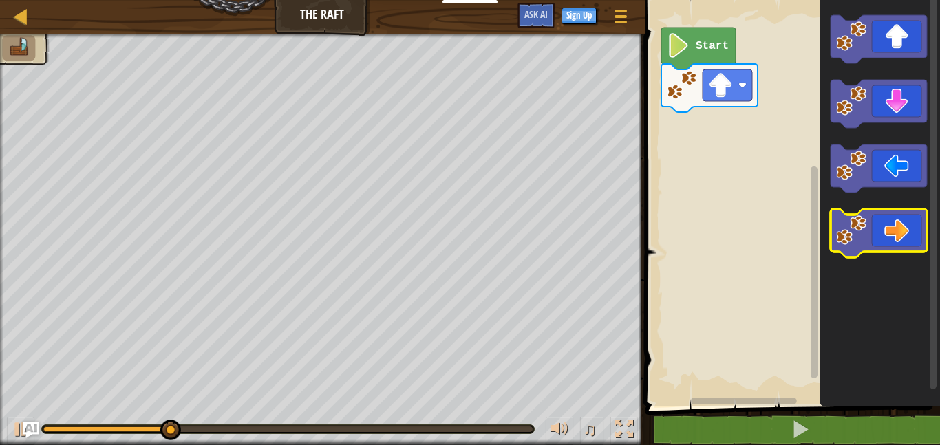
click at [895, 230] on icon "Blockly Workspace" at bounding box center [879, 233] width 96 height 48
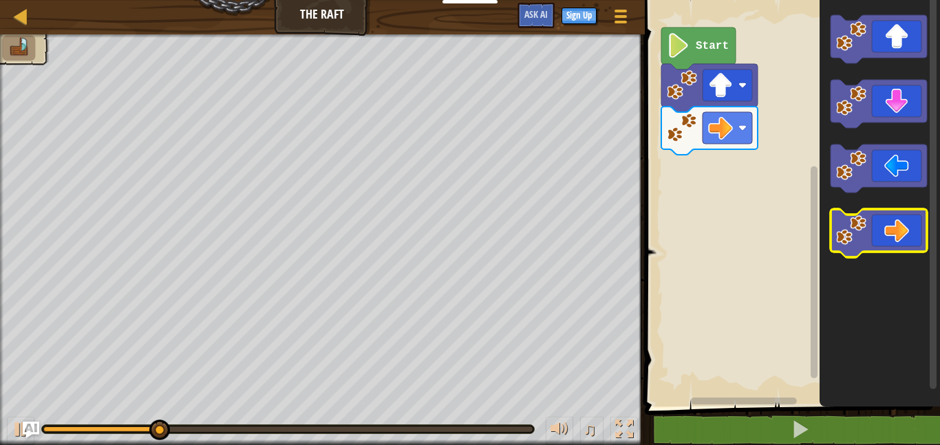
click at [895, 230] on icon "Blockly Workspace" at bounding box center [879, 233] width 96 height 48
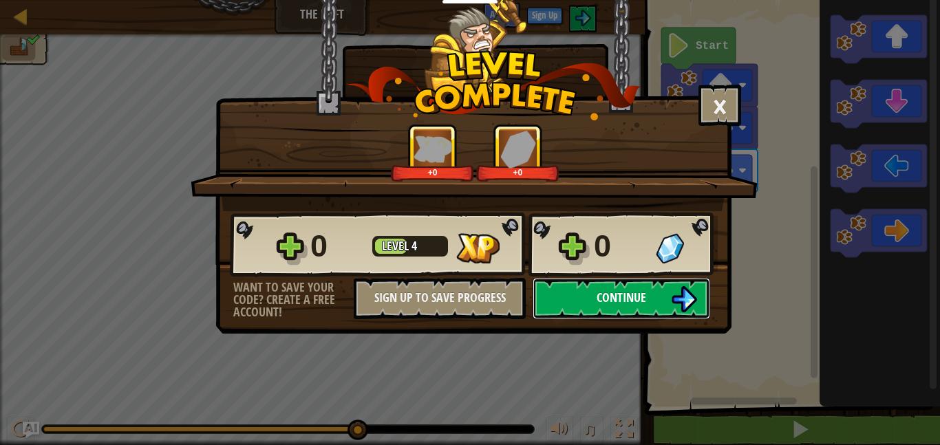
click at [697, 290] on img at bounding box center [684, 299] width 26 height 26
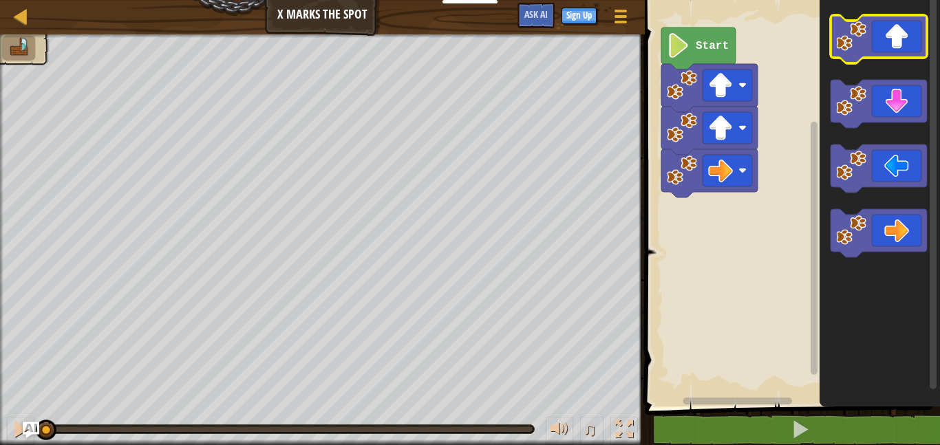
click at [893, 49] on icon "Blockly Workspace" at bounding box center [879, 39] width 96 height 48
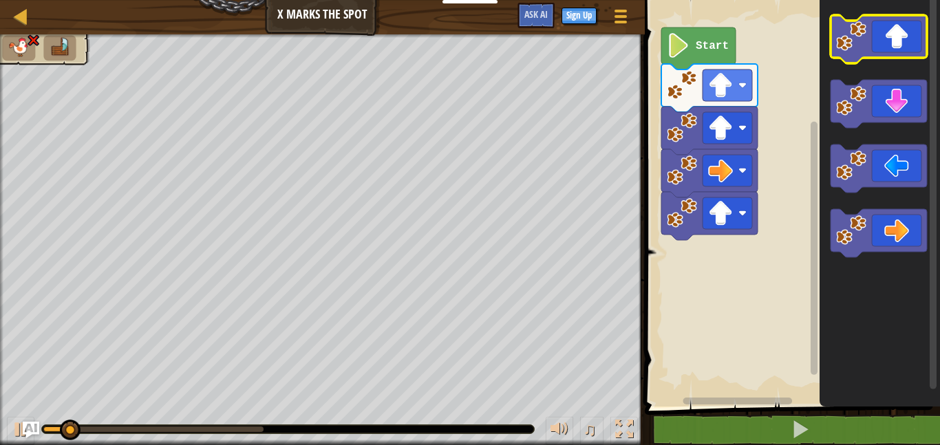
click at [893, 49] on icon "Blockly Workspace" at bounding box center [879, 39] width 96 height 48
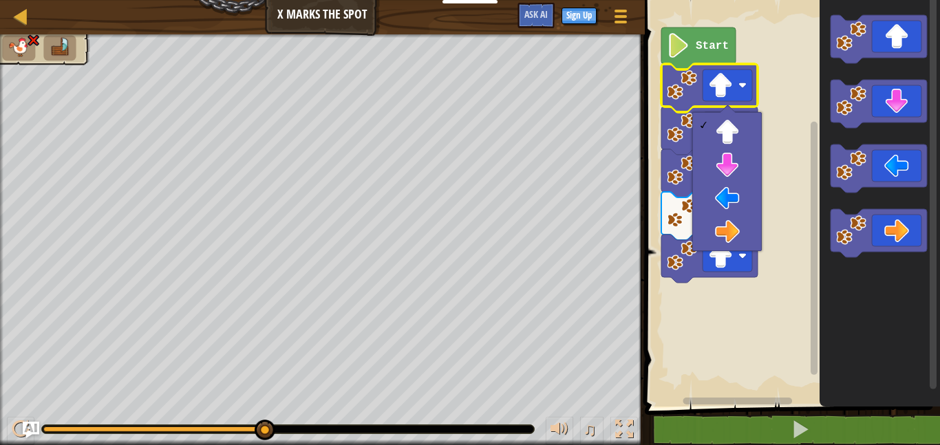
click at [783, 256] on rect "Blockly Workspace" at bounding box center [790, 200] width 299 height 414
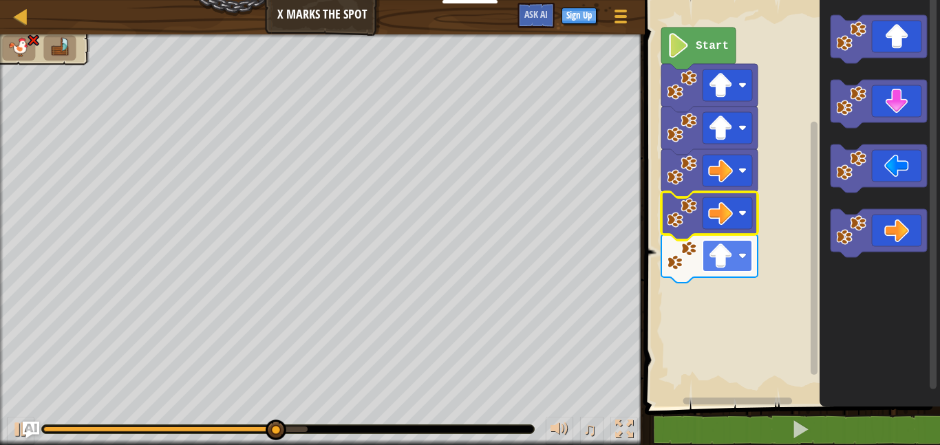
click at [730, 257] on image "Blockly Workspace" at bounding box center [720, 256] width 25 height 25
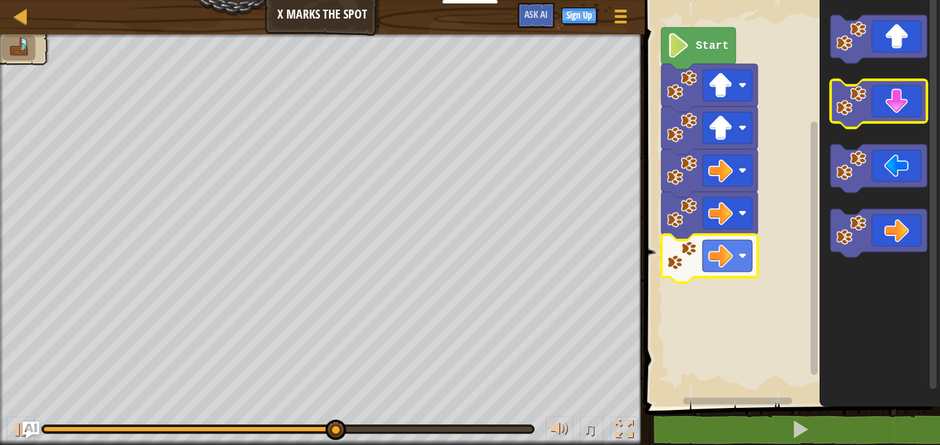
click at [902, 103] on icon "Blockly Workspace" at bounding box center [879, 104] width 96 height 48
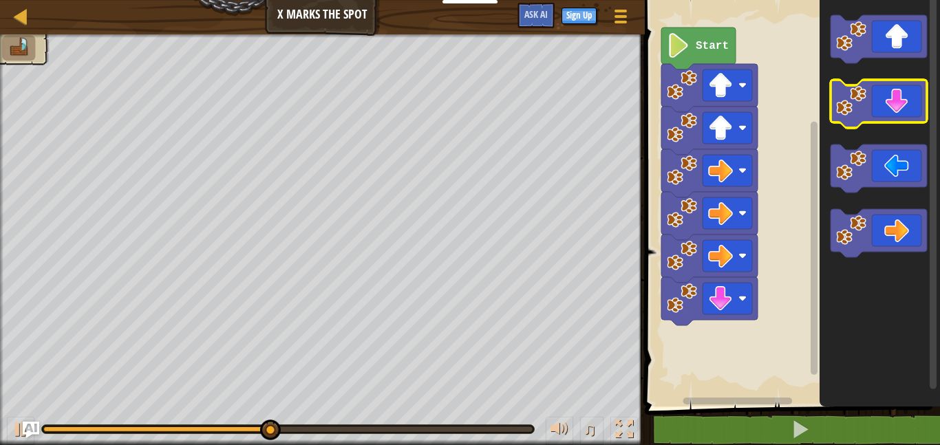
click at [902, 103] on icon "Blockly Workspace" at bounding box center [879, 104] width 96 height 48
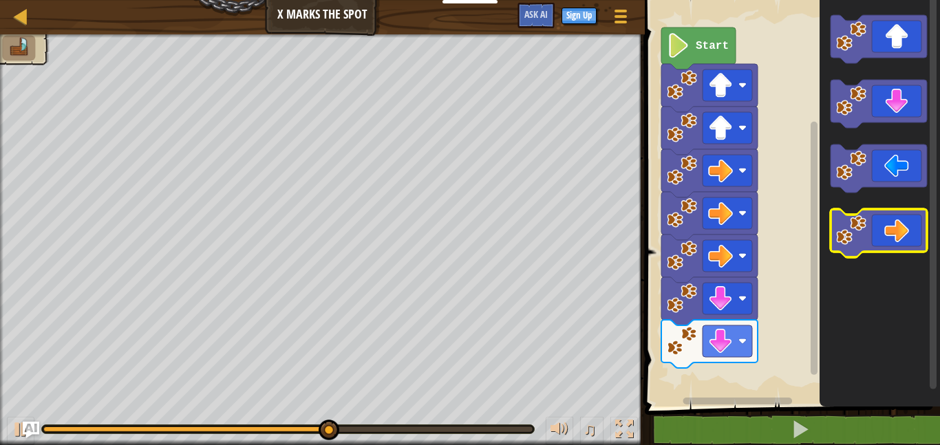
click at [876, 237] on icon "Blockly Workspace" at bounding box center [879, 233] width 96 height 48
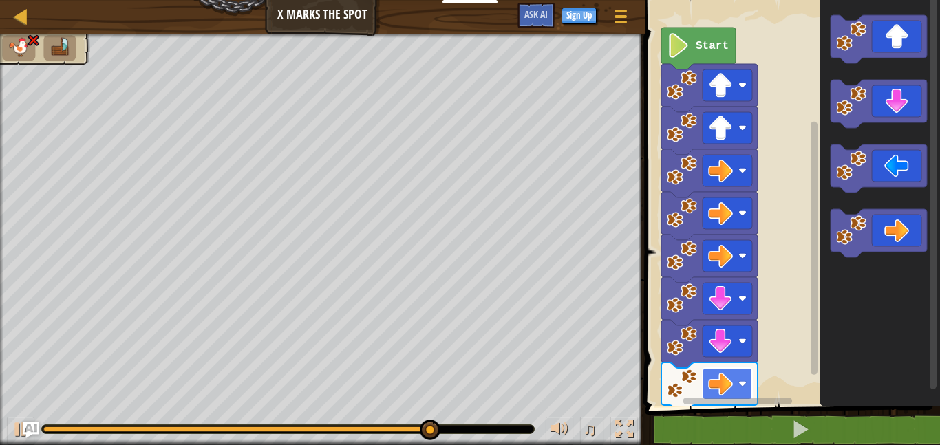
click at [728, 385] on image "Blockly Workspace" at bounding box center [720, 384] width 25 height 25
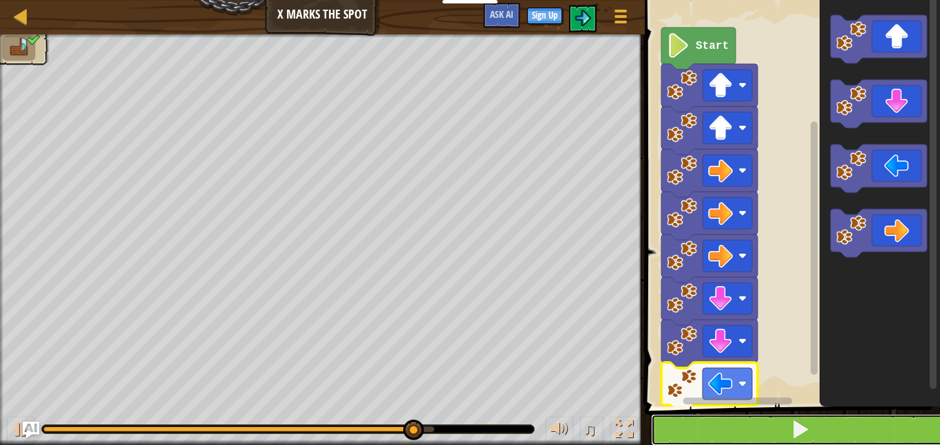
click at [671, 428] on button at bounding box center [800, 430] width 299 height 32
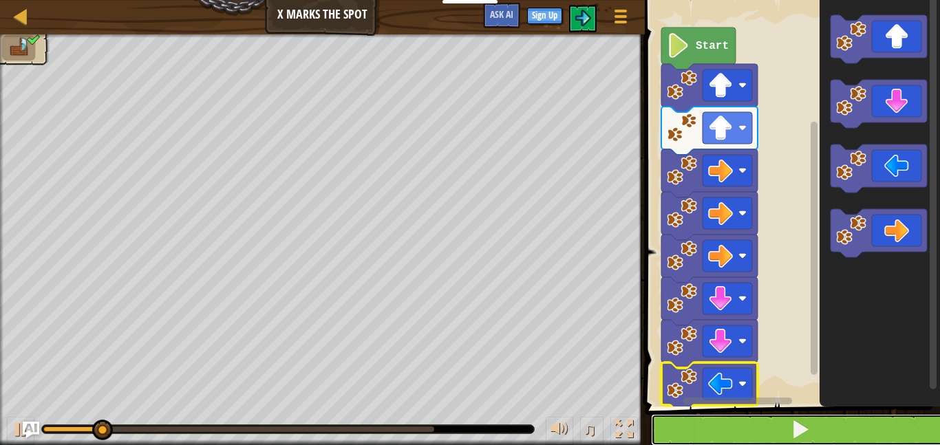
click at [686, 436] on button at bounding box center [800, 430] width 299 height 32
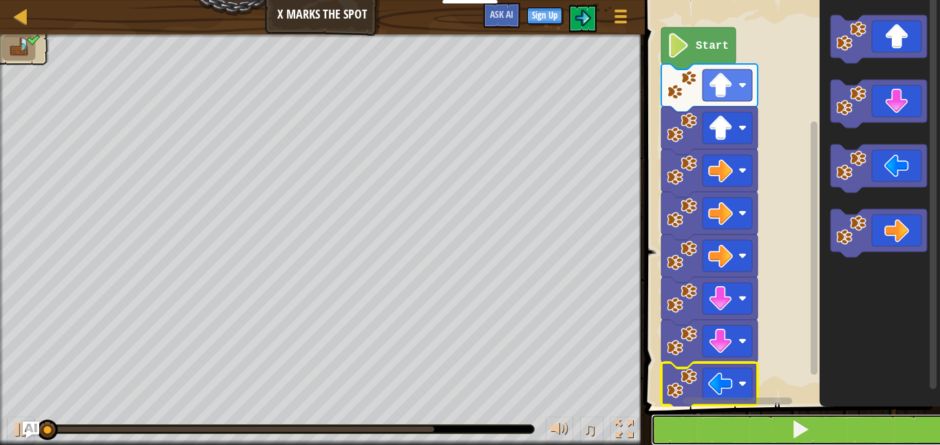
click at [686, 436] on button at bounding box center [800, 430] width 299 height 32
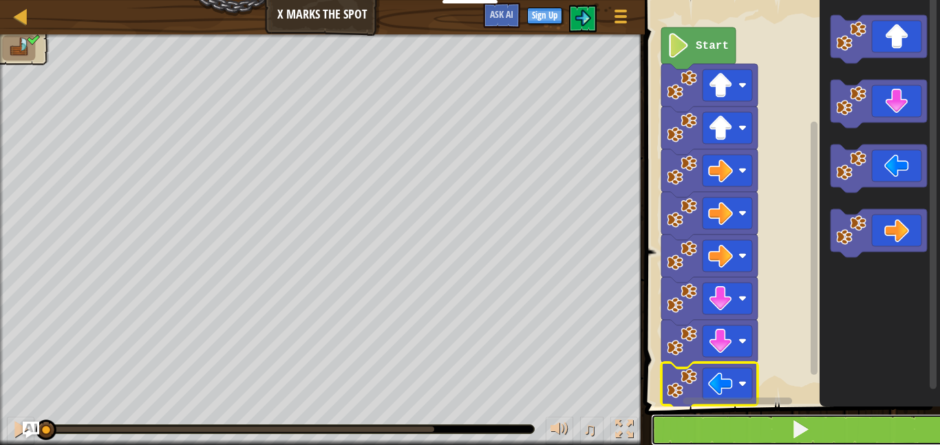
click at [686, 436] on button at bounding box center [800, 430] width 299 height 32
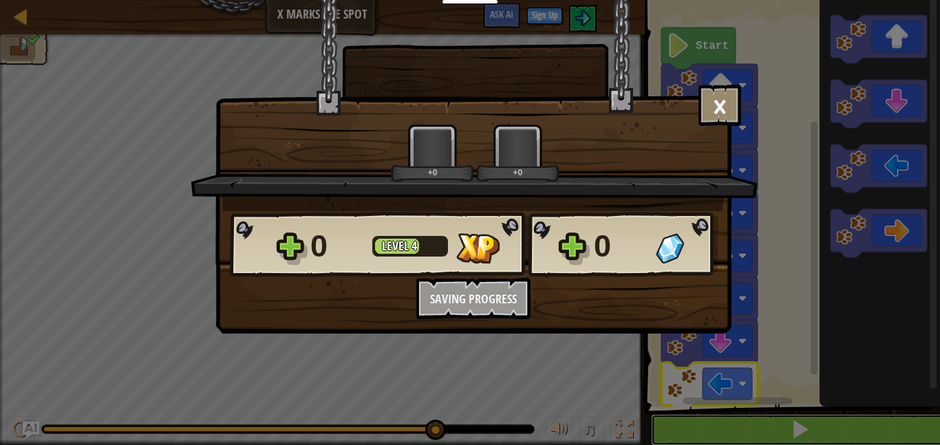
scroll to position [1, 0]
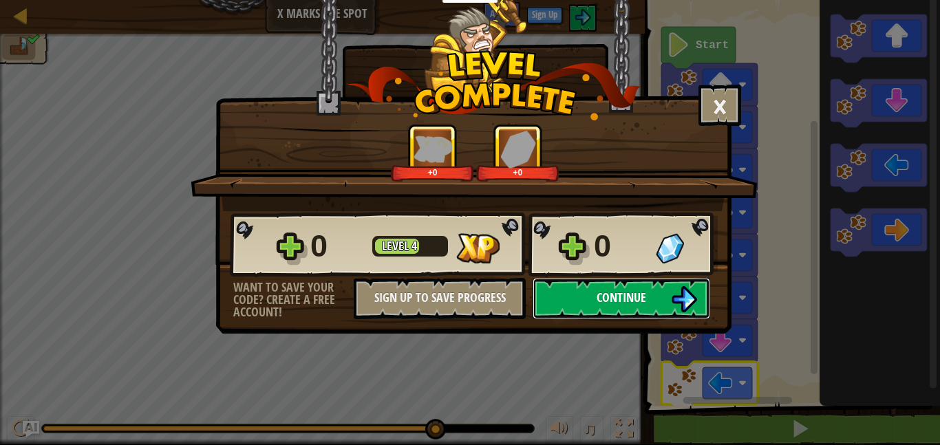
click at [582, 298] on button "Continue" at bounding box center [622, 298] width 178 height 41
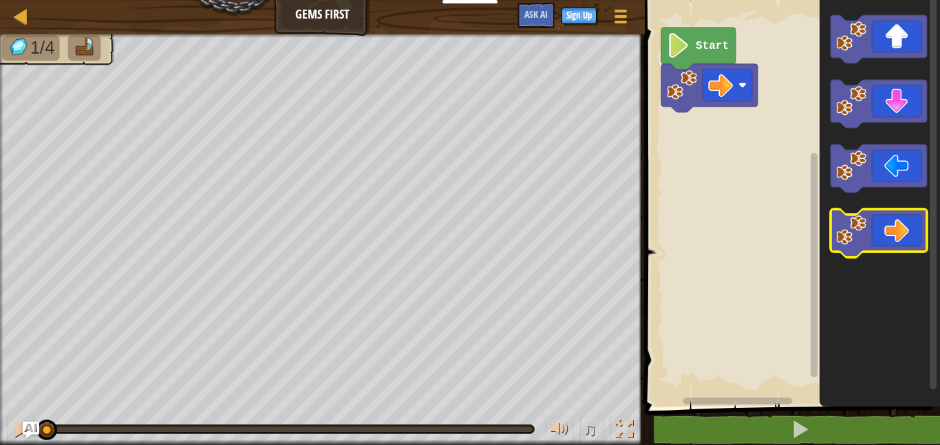
click at [891, 224] on icon "Blockly Workspace" at bounding box center [879, 233] width 96 height 48
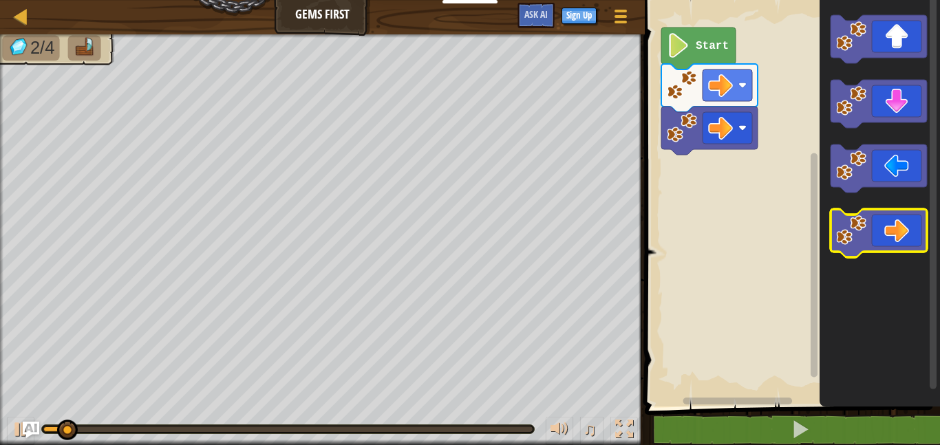
click at [891, 224] on icon "Blockly Workspace" at bounding box center [879, 233] width 96 height 48
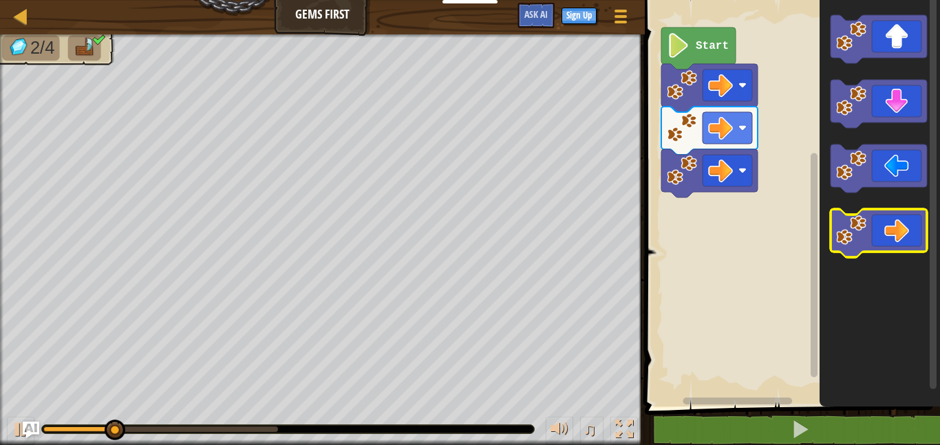
click at [891, 222] on icon "Blockly Workspace" at bounding box center [879, 233] width 96 height 48
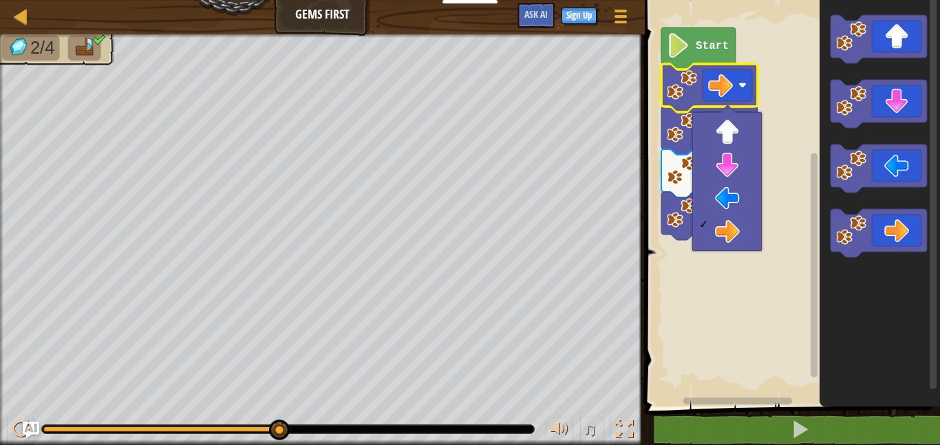
click at [692, 272] on rect "Blockly Workspace" at bounding box center [790, 200] width 299 height 414
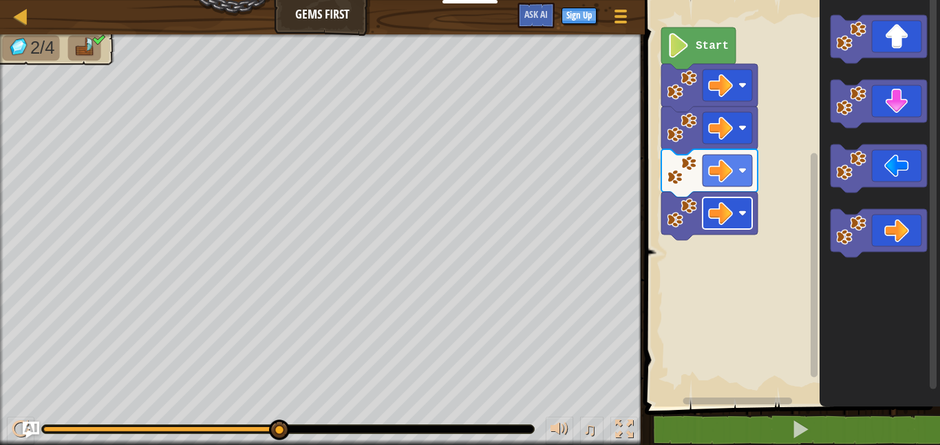
click at [710, 212] on image "Blockly Workspace" at bounding box center [720, 213] width 25 height 25
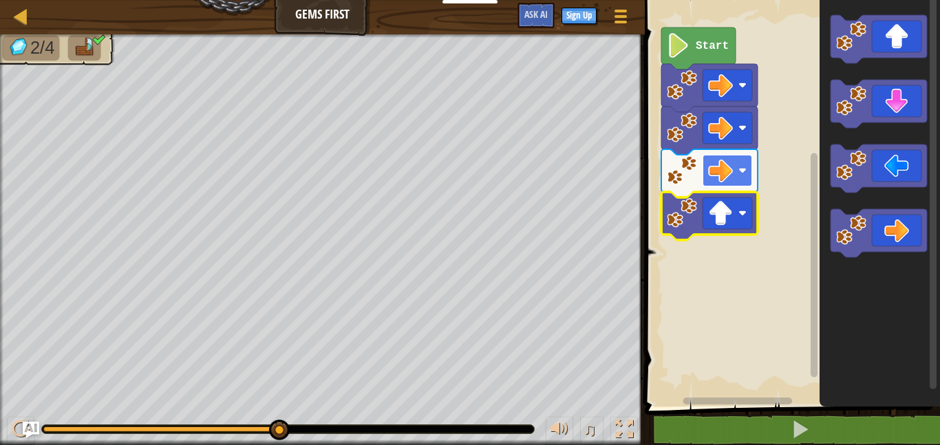
click at [721, 180] on image "Blockly Workspace" at bounding box center [720, 170] width 25 height 25
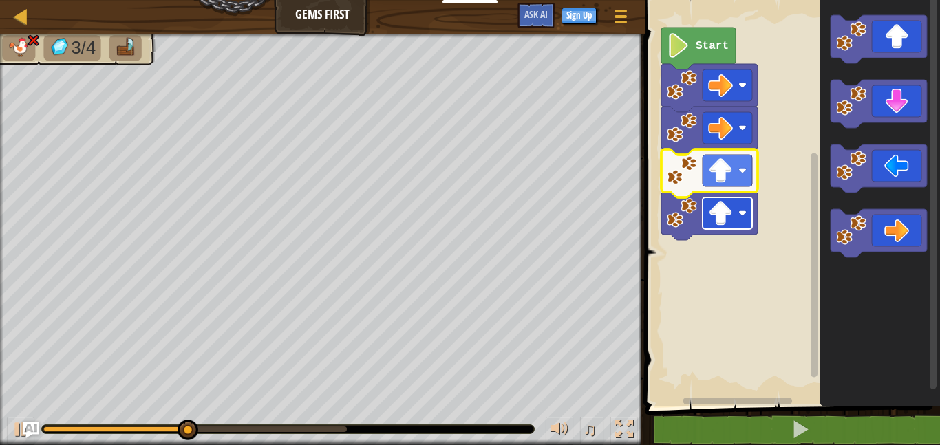
click at [719, 219] on image "Blockly Workspace" at bounding box center [720, 213] width 25 height 25
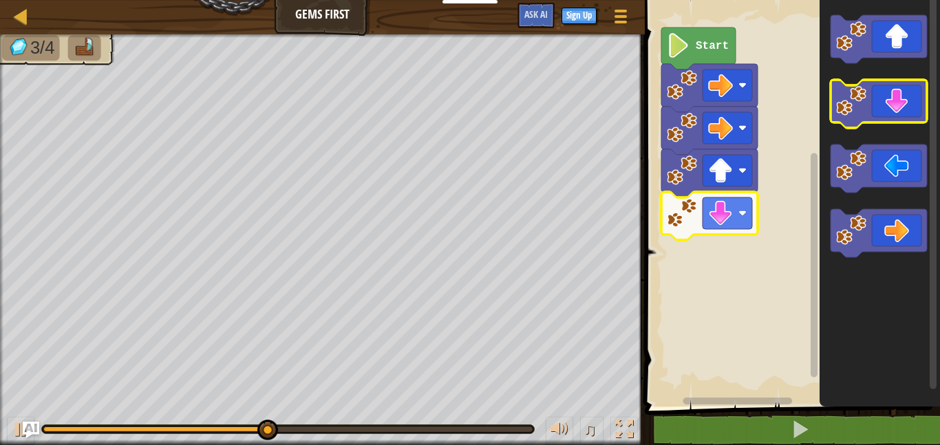
click at [876, 112] on icon "Blockly Workspace" at bounding box center [879, 104] width 96 height 48
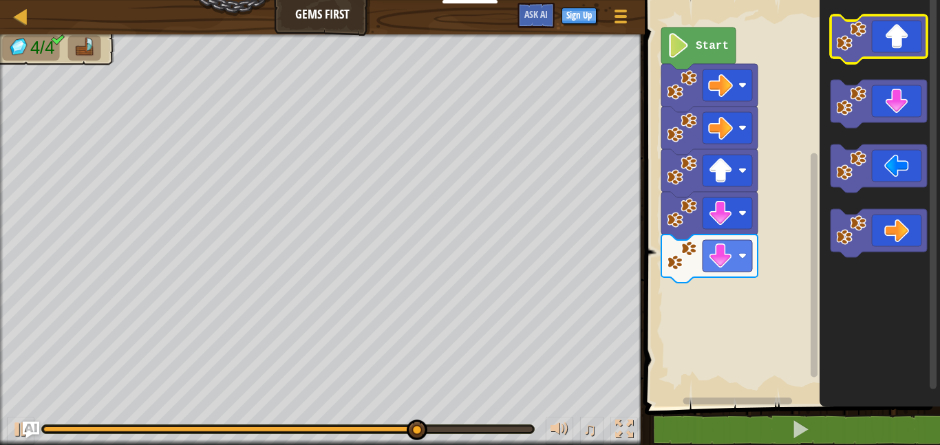
click at [921, 35] on icon "Blockly Workspace" at bounding box center [879, 39] width 96 height 48
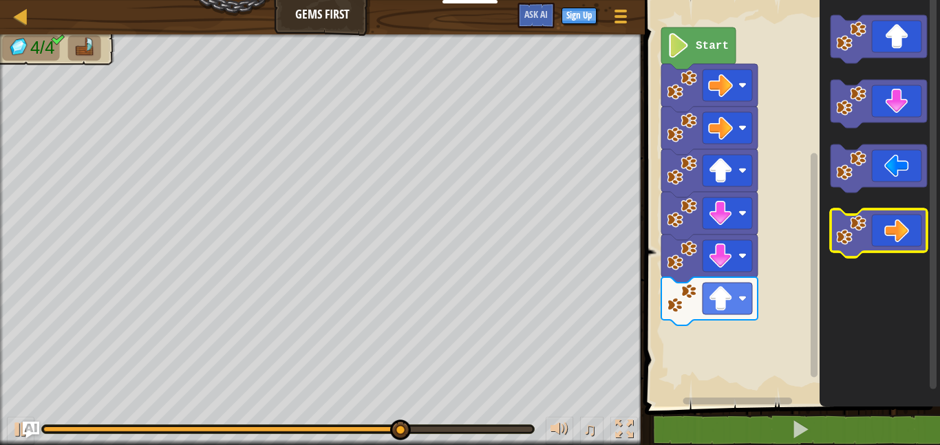
click at [886, 229] on icon "Blockly Workspace" at bounding box center [879, 233] width 96 height 48
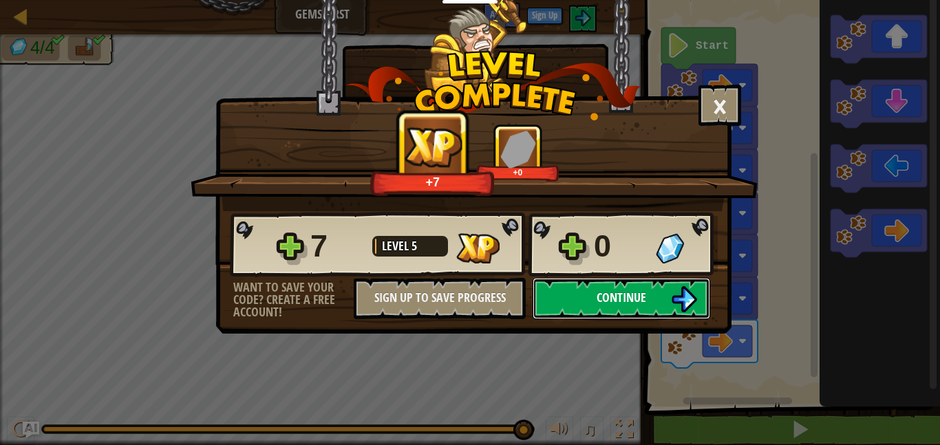
click at [617, 304] on span "Continue" at bounding box center [622, 297] width 50 height 17
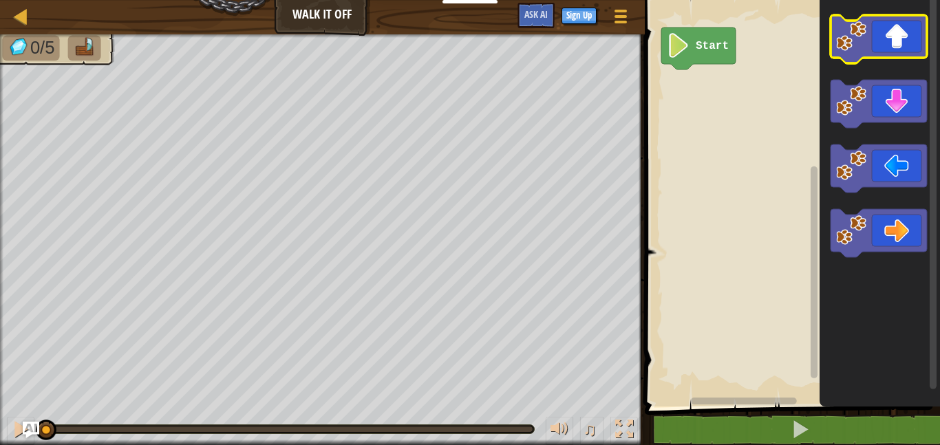
click at [915, 36] on icon "Blockly Workspace" at bounding box center [879, 39] width 96 height 48
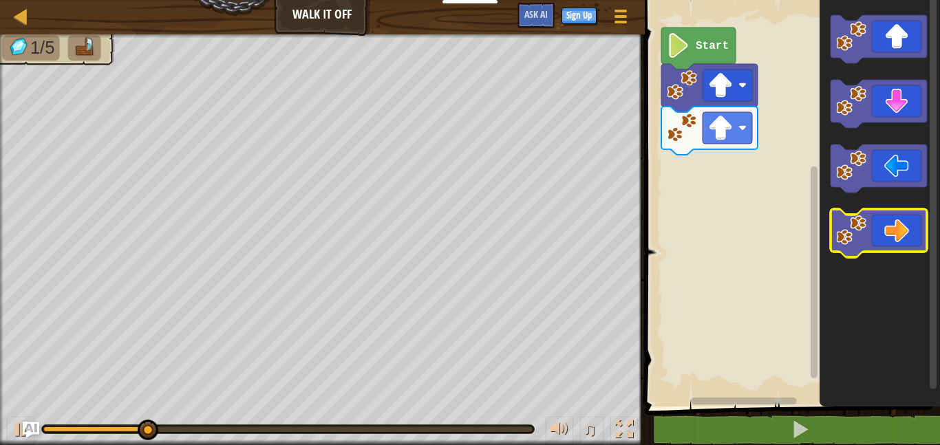
click at [887, 233] on icon "Blockly Workspace" at bounding box center [879, 233] width 96 height 48
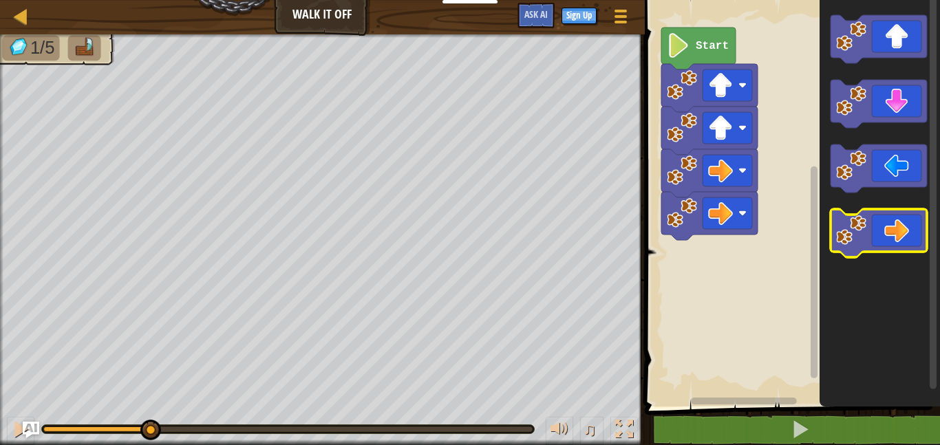
click at [887, 233] on icon "Blockly Workspace" at bounding box center [879, 233] width 96 height 48
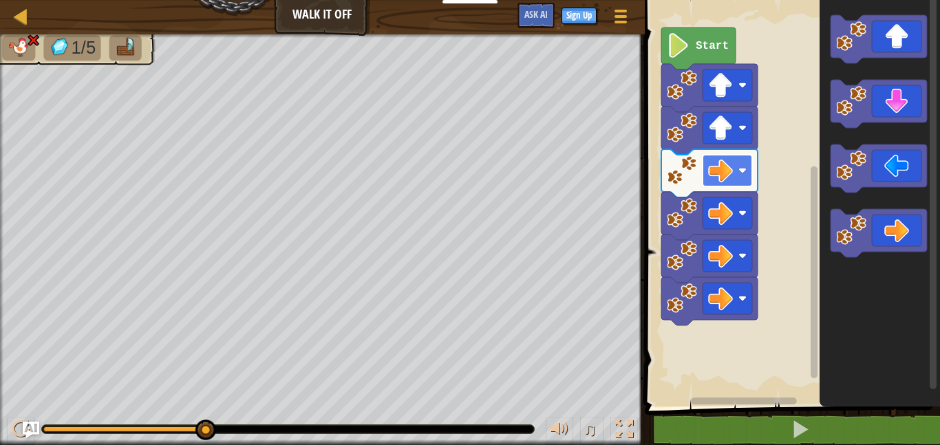
click at [730, 173] on image "Blockly Workspace" at bounding box center [720, 170] width 25 height 25
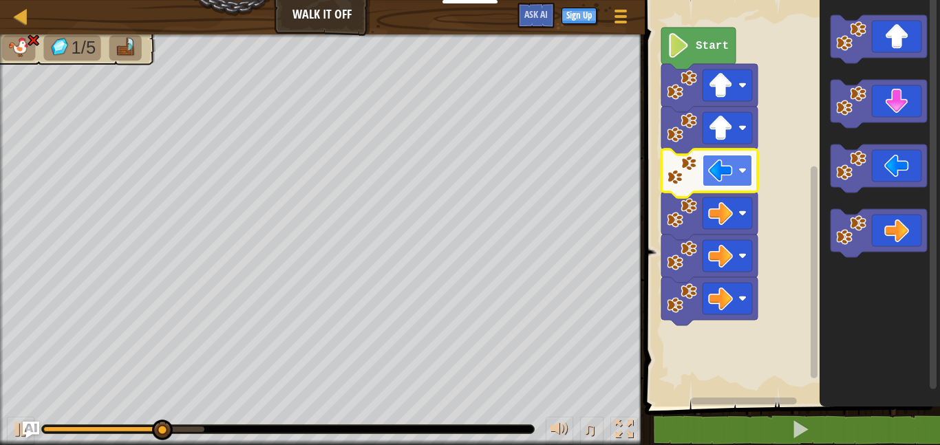
click at [712, 158] on image "Blockly Workspace" at bounding box center [720, 170] width 25 height 25
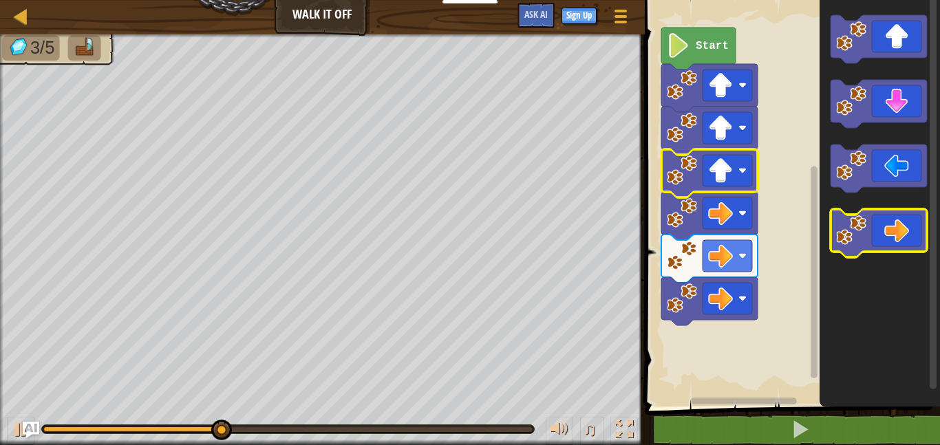
click at [871, 229] on icon "Blockly Workspace" at bounding box center [879, 233] width 96 height 48
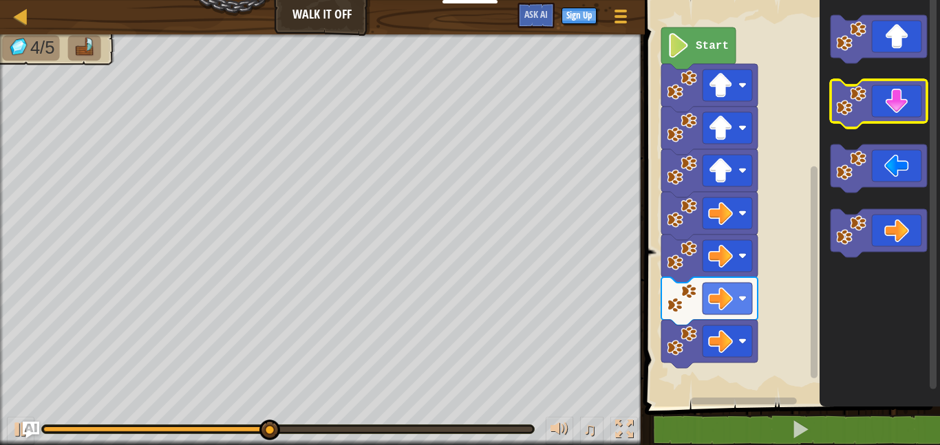
click at [895, 100] on icon "Blockly Workspace" at bounding box center [879, 104] width 96 height 48
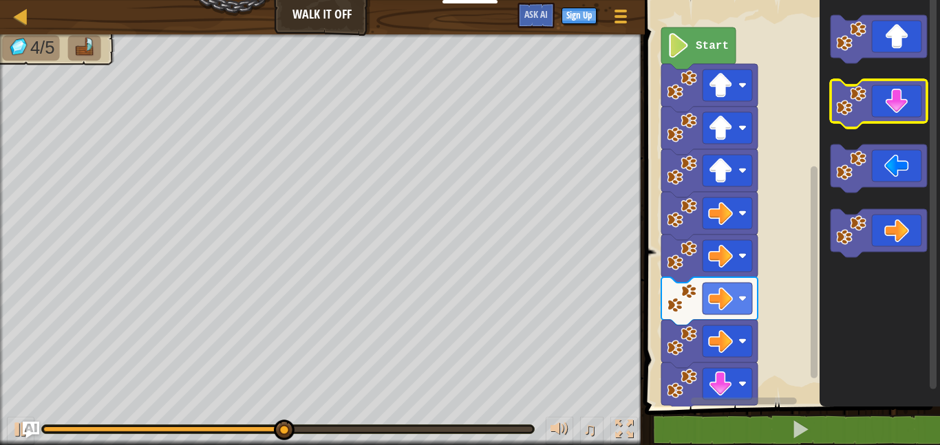
click at [895, 100] on icon "Blockly Workspace" at bounding box center [879, 104] width 96 height 48
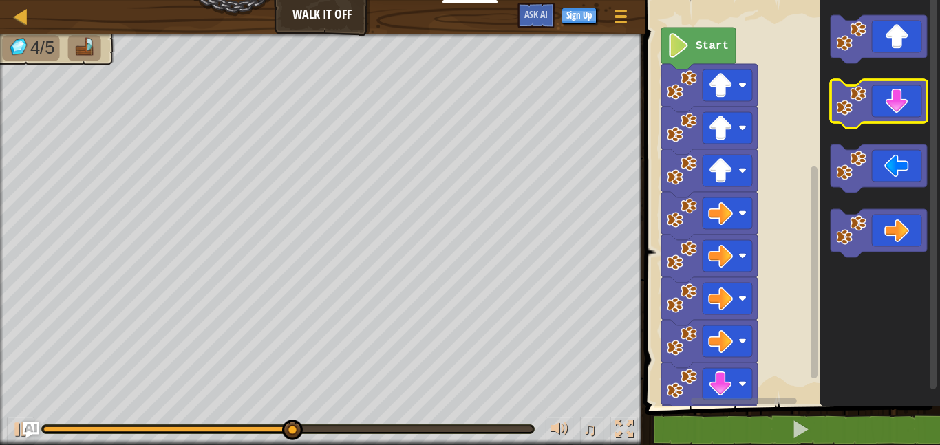
click at [895, 100] on icon "Blockly Workspace" at bounding box center [879, 104] width 96 height 48
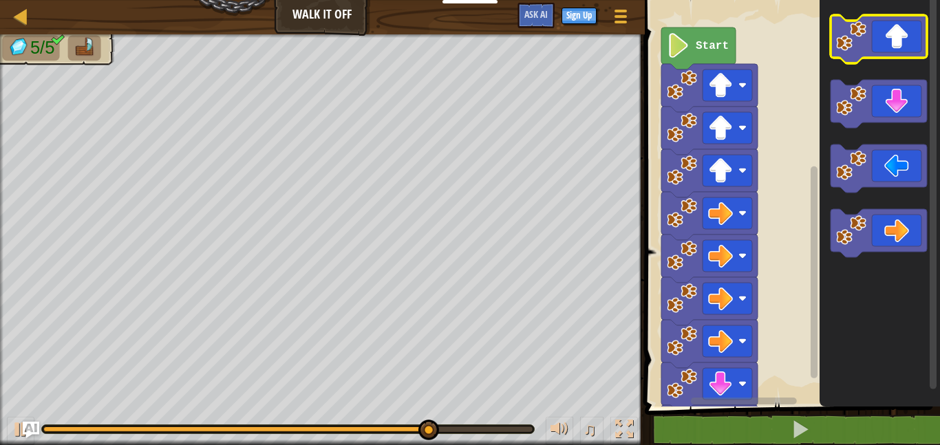
click at [892, 52] on icon "Blockly Workspace" at bounding box center [879, 39] width 96 height 48
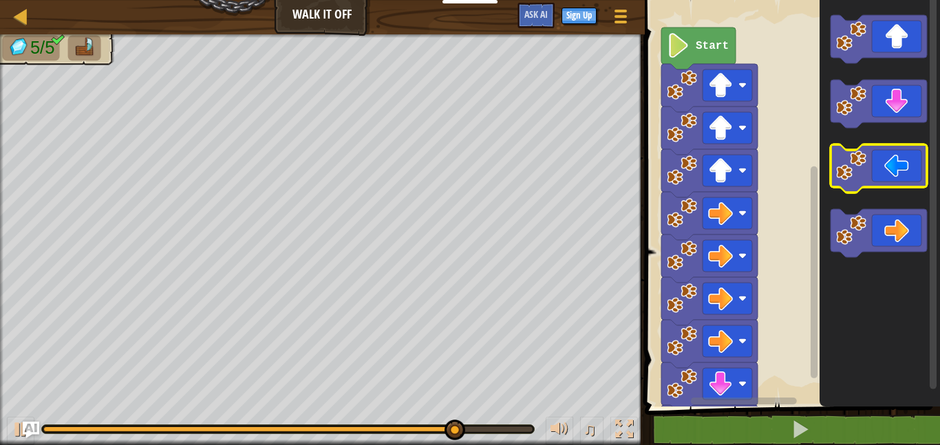
click at [898, 173] on icon "Blockly Workspace" at bounding box center [879, 169] width 96 height 48
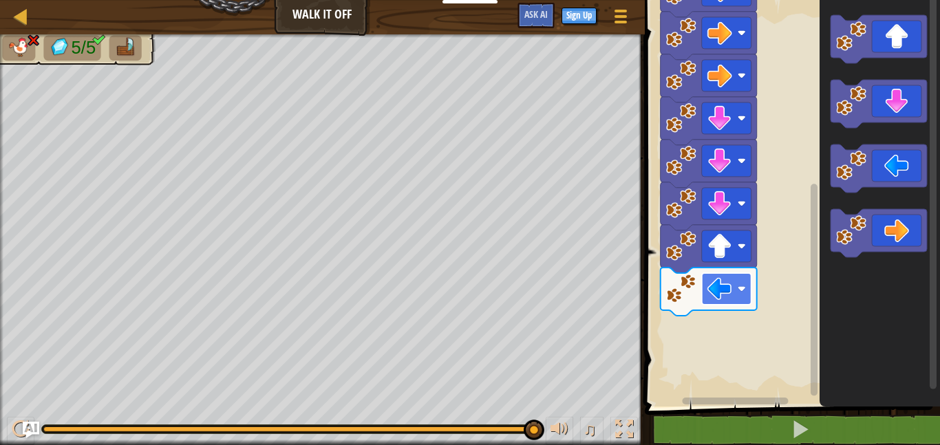
click at [721, 296] on image "Blockly Workspace" at bounding box center [719, 289] width 25 height 25
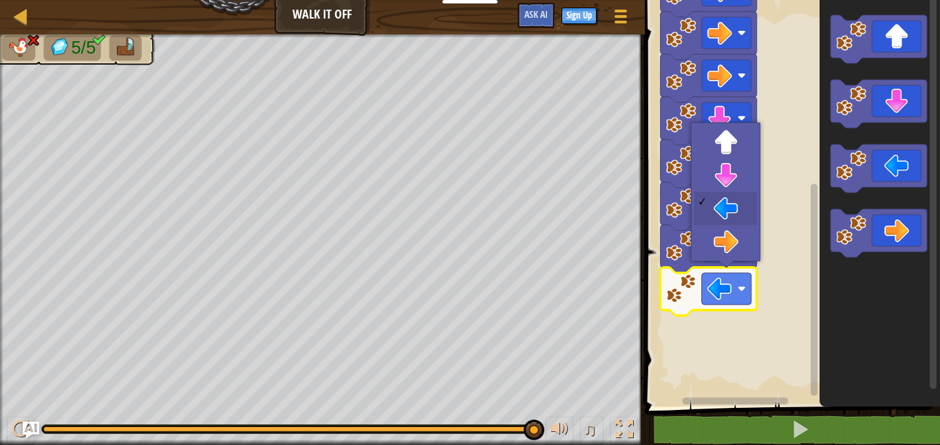
click at [765, 326] on rect "Blockly Workspace" at bounding box center [790, 200] width 299 height 414
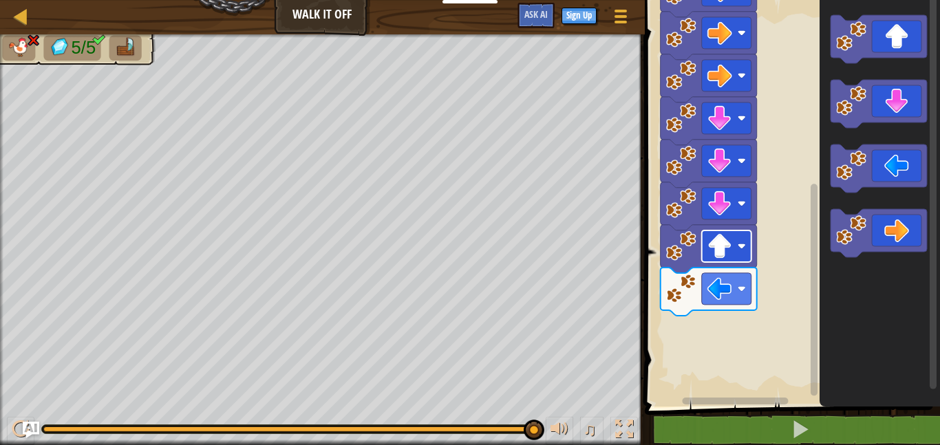
click at [719, 247] on image "Blockly Workspace" at bounding box center [719, 246] width 25 height 25
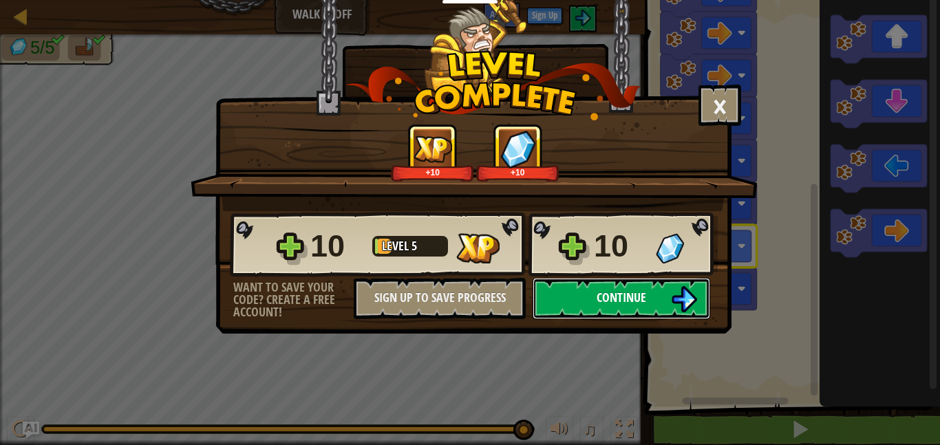
click at [691, 316] on button "Continue" at bounding box center [622, 298] width 178 height 41
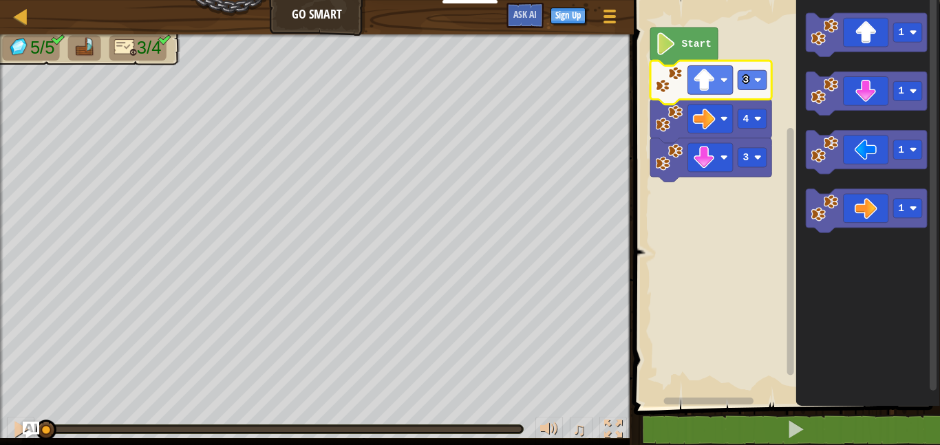
click at [677, 46] on icon "Blockly Workspace" at bounding box center [683, 47] width 67 height 38
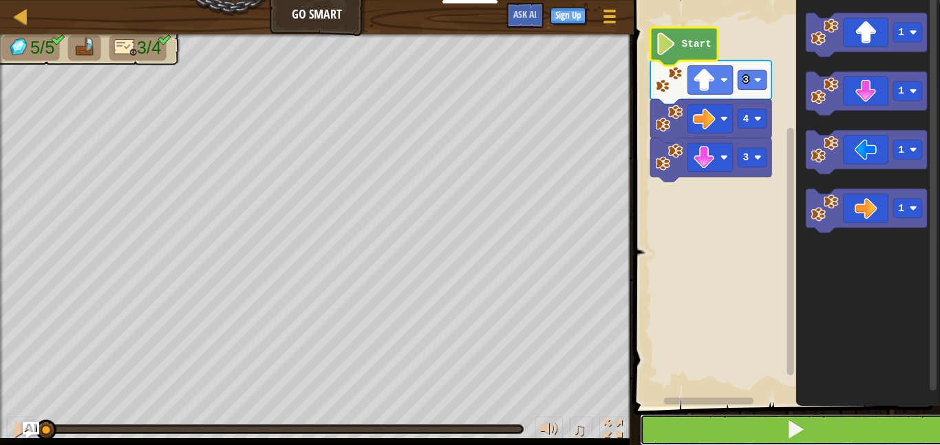
click at [710, 431] on button at bounding box center [795, 430] width 310 height 32
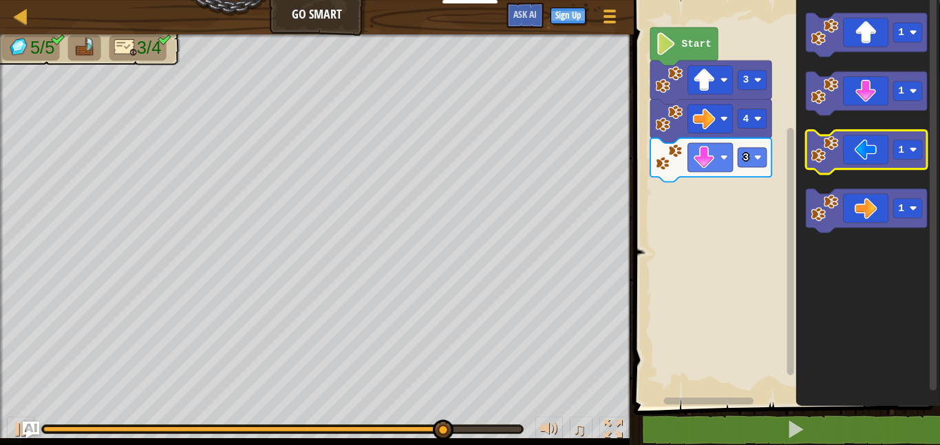
click at [836, 156] on image "Blockly Workspace" at bounding box center [825, 150] width 28 height 28
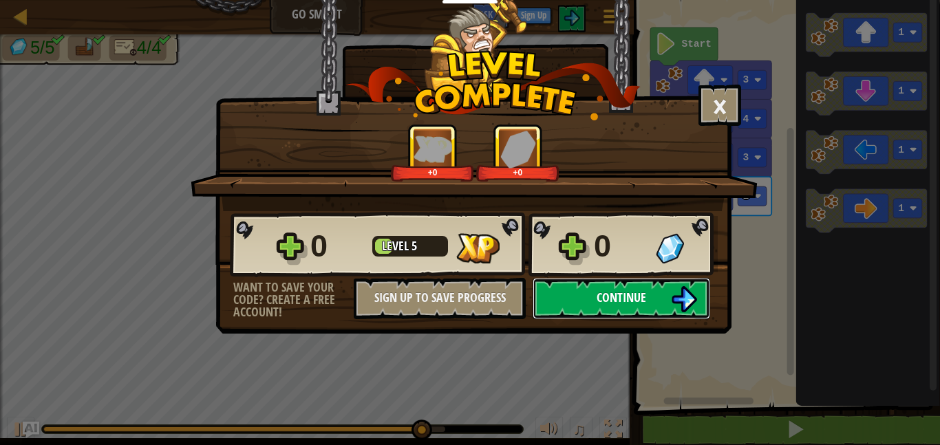
click at [650, 315] on button "Continue" at bounding box center [622, 298] width 178 height 41
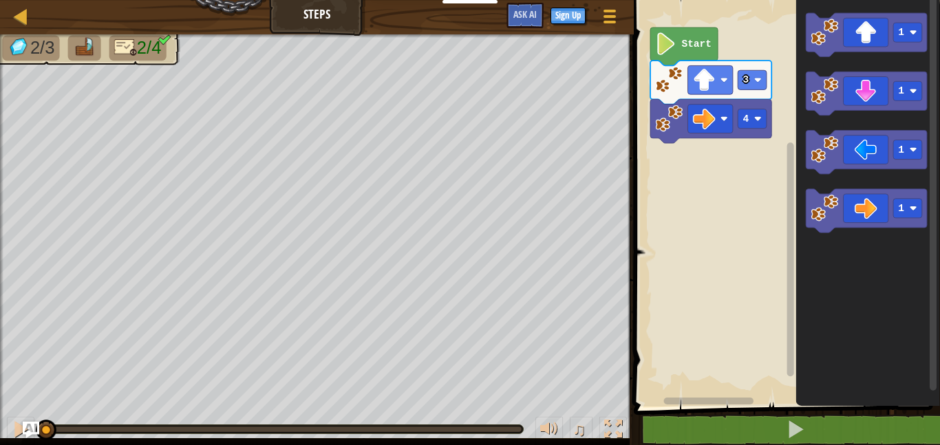
click at [697, 46] on text "Start" at bounding box center [696, 44] width 30 height 11
